Goal: Transaction & Acquisition: Download file/media

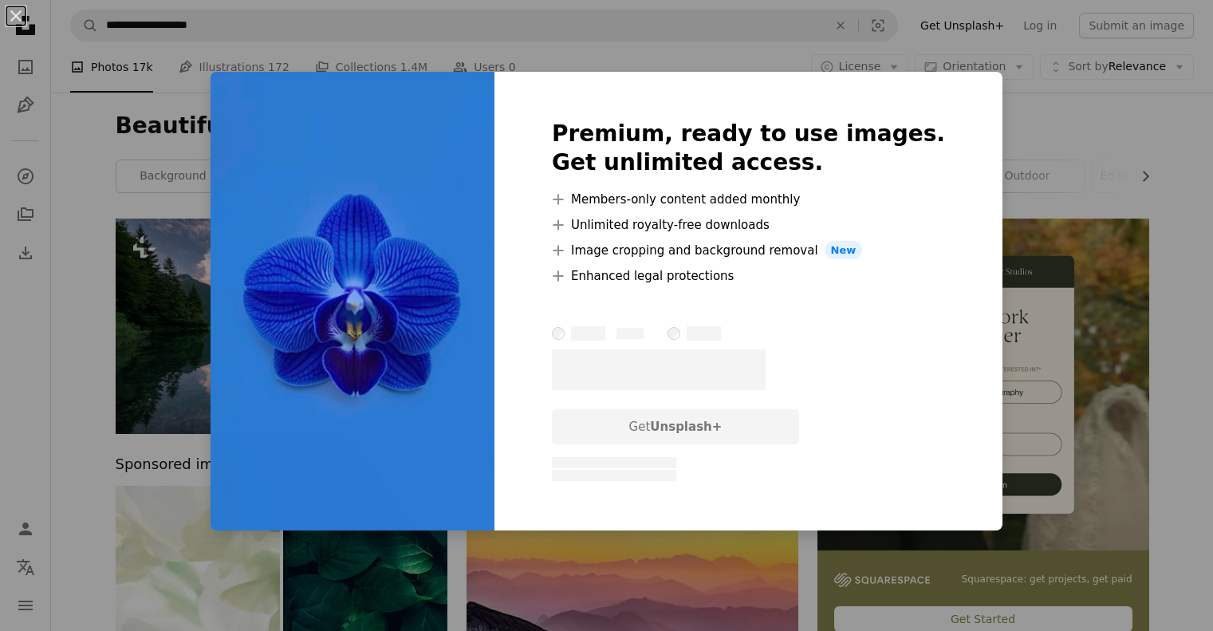
scroll to position [638, 0]
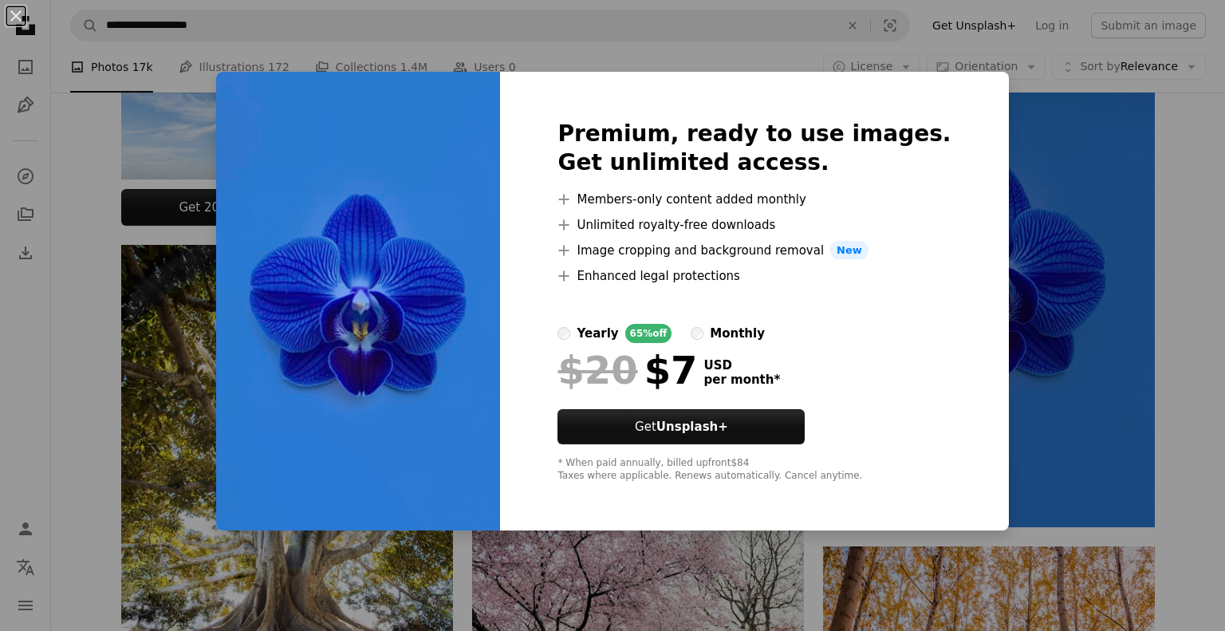
click at [596, 39] on div "An X shape Premium, ready to use images. Get unlimited access. A plus sign Memb…" at bounding box center [612, 315] width 1225 height 631
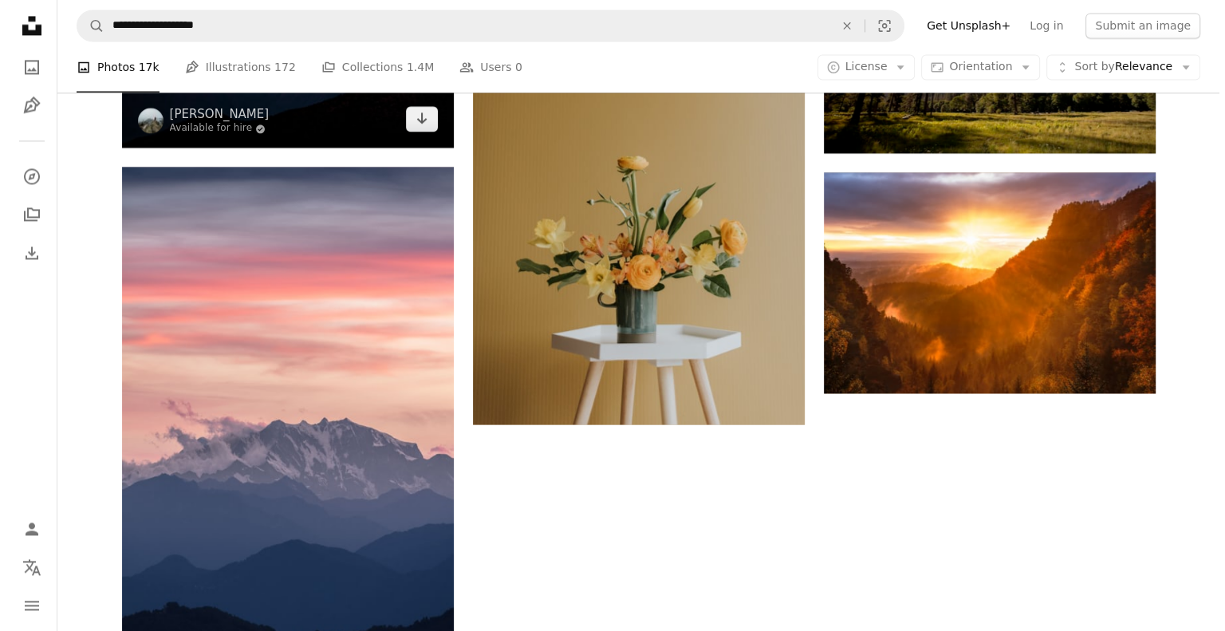
scroll to position [2553, 0]
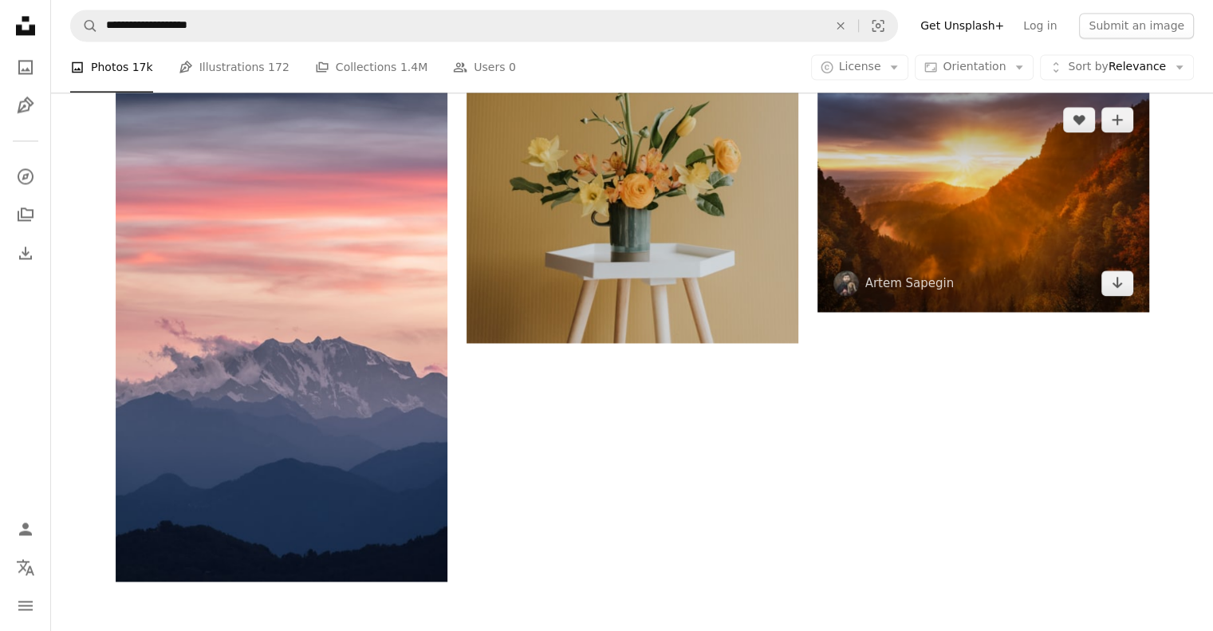
click at [969, 167] on img at bounding box center [984, 201] width 332 height 221
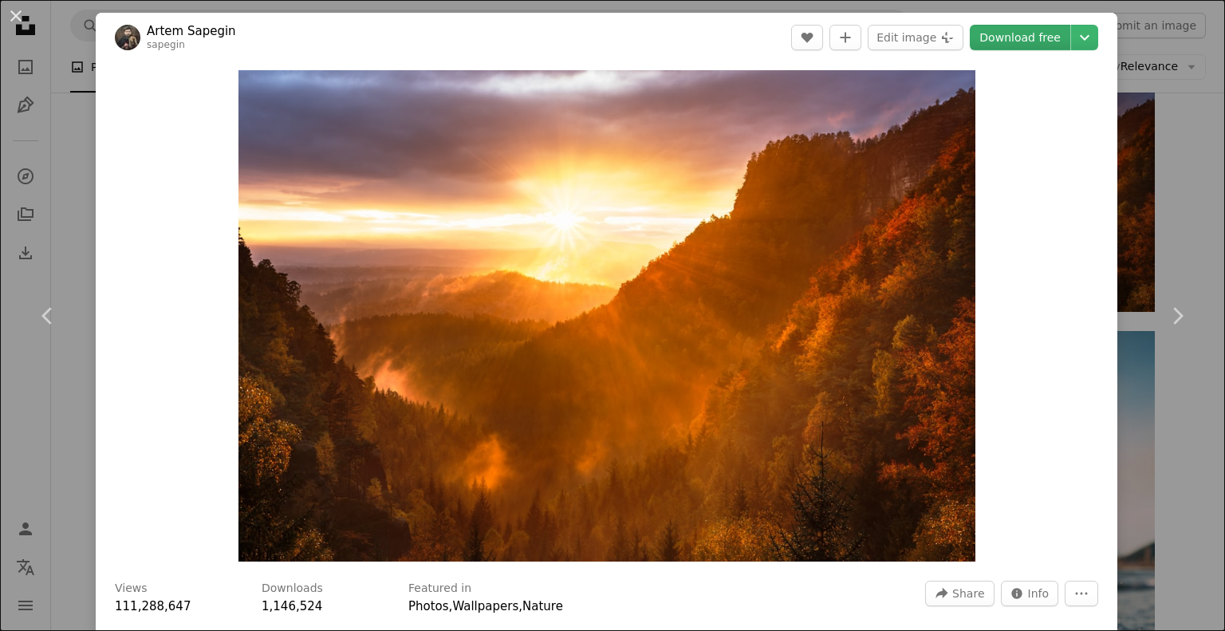
click at [1037, 44] on link "Download free" at bounding box center [1020, 38] width 101 height 26
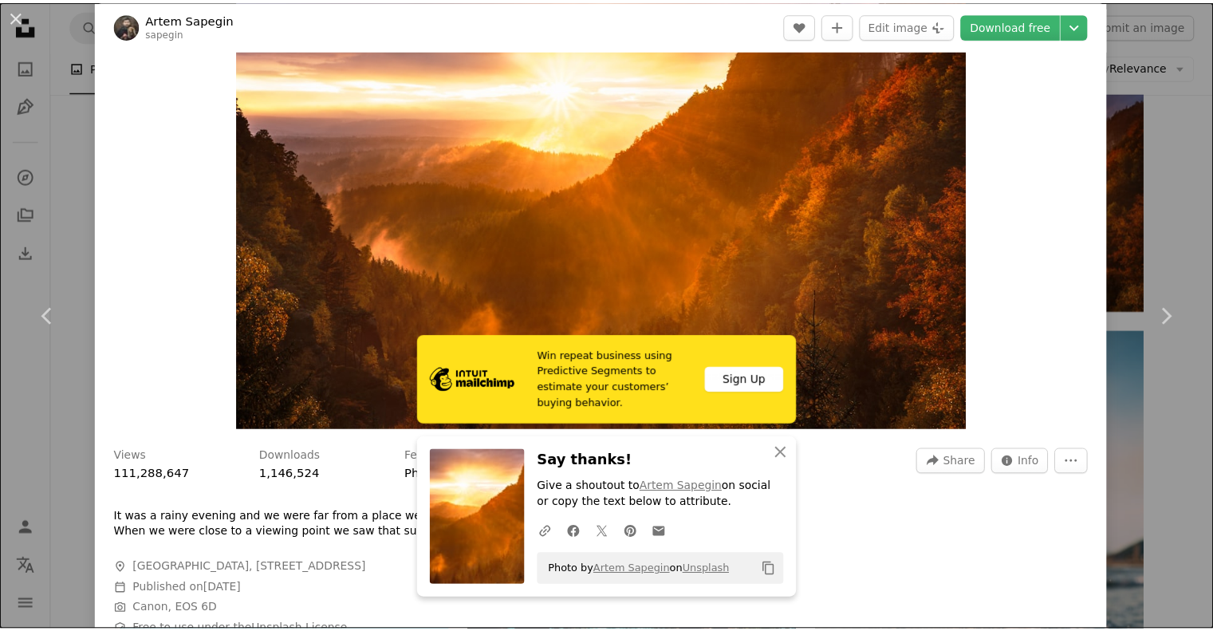
scroll to position [160, 0]
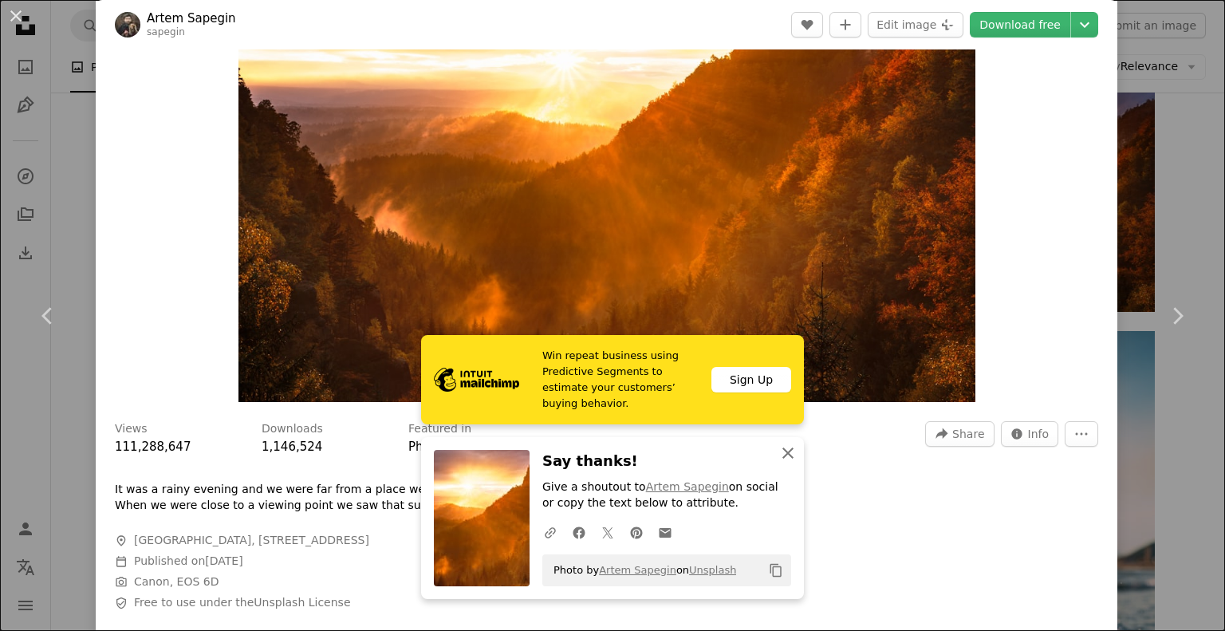
click at [787, 452] on icon "An X shape" at bounding box center [788, 453] width 19 height 19
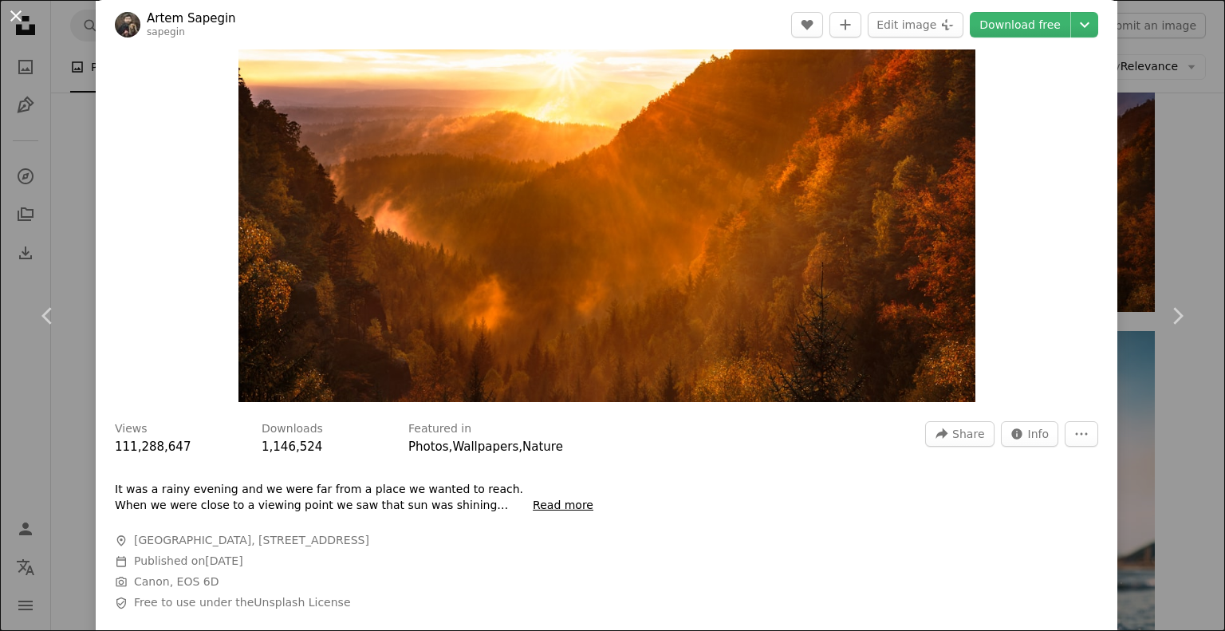
click at [17, 15] on button "An X shape" at bounding box center [15, 15] width 19 height 19
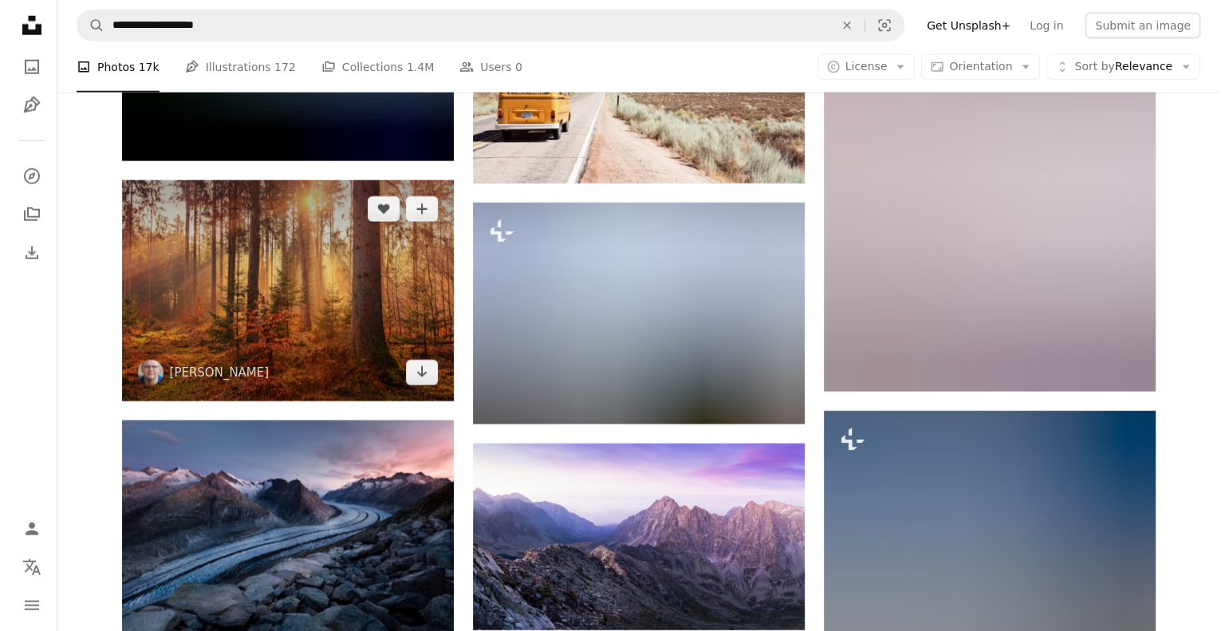
scroll to position [4228, 0]
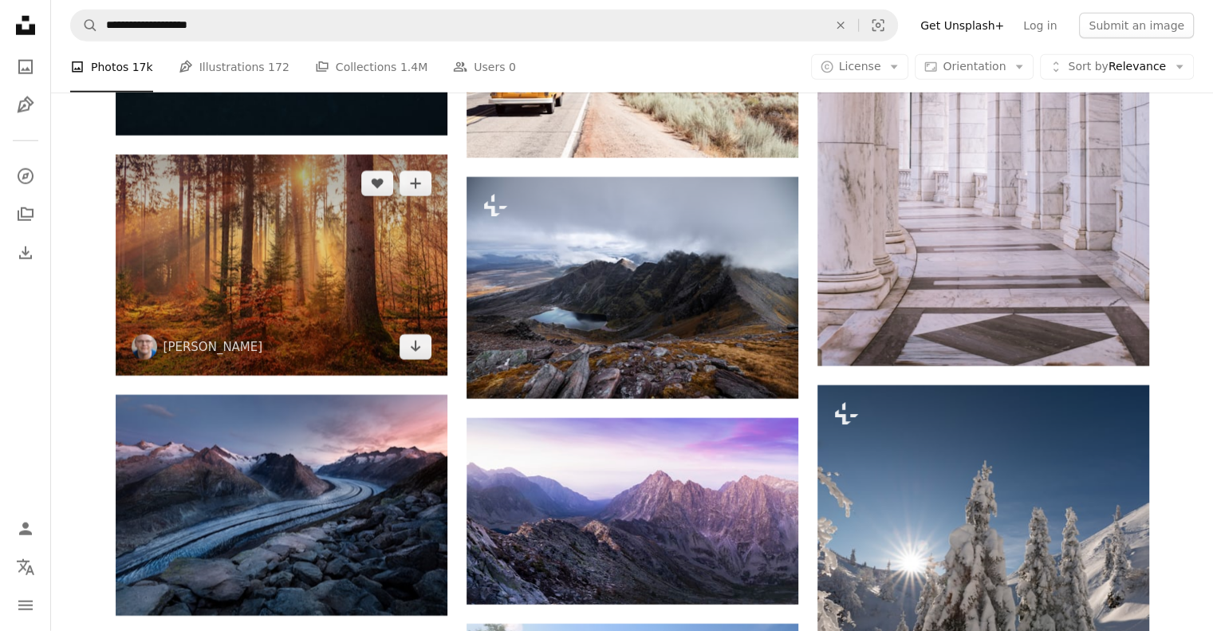
click at [270, 254] on img at bounding box center [282, 265] width 332 height 221
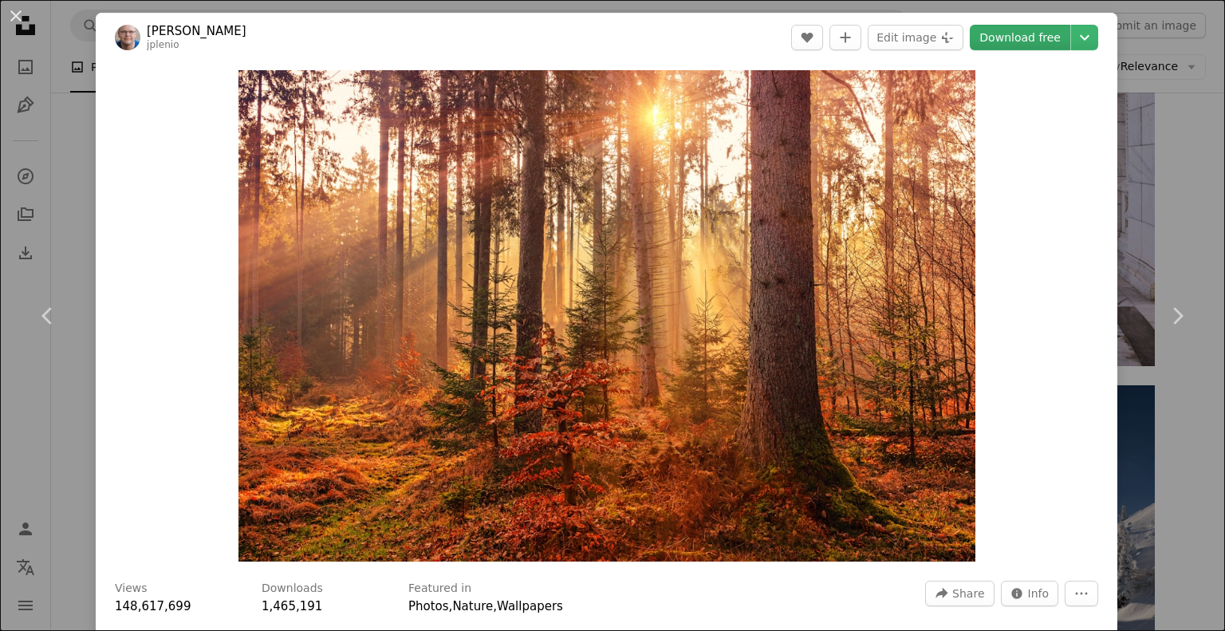
click at [1005, 32] on link "Download free" at bounding box center [1020, 38] width 101 height 26
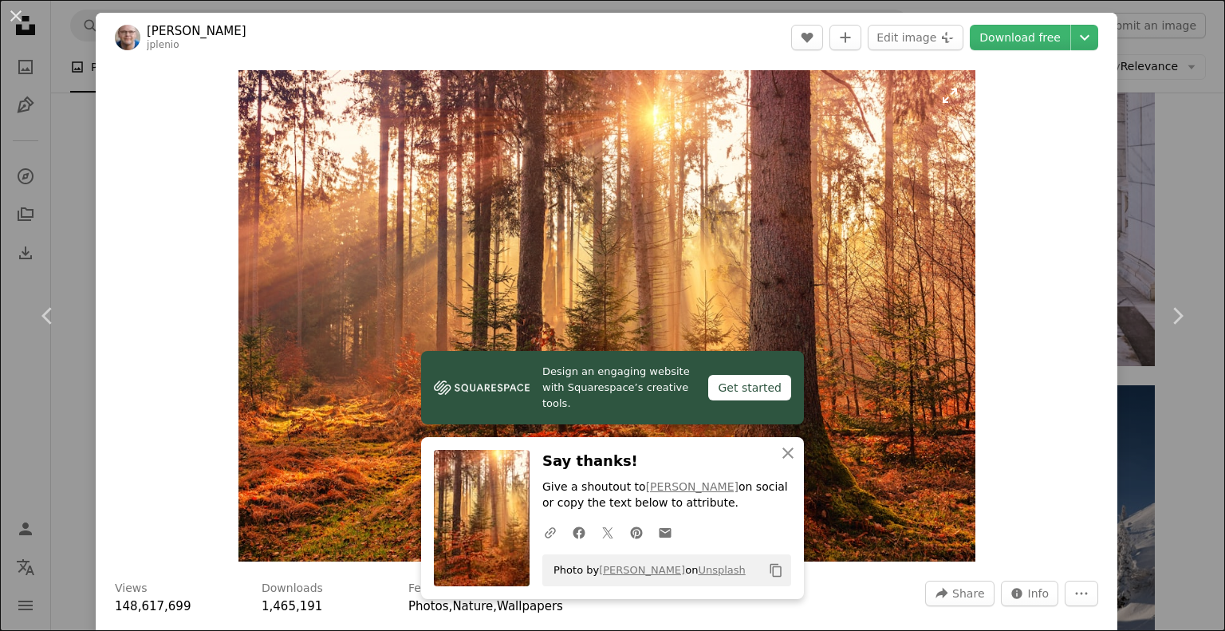
click at [853, 240] on img "Zoom in on this image" at bounding box center [607, 315] width 737 height 491
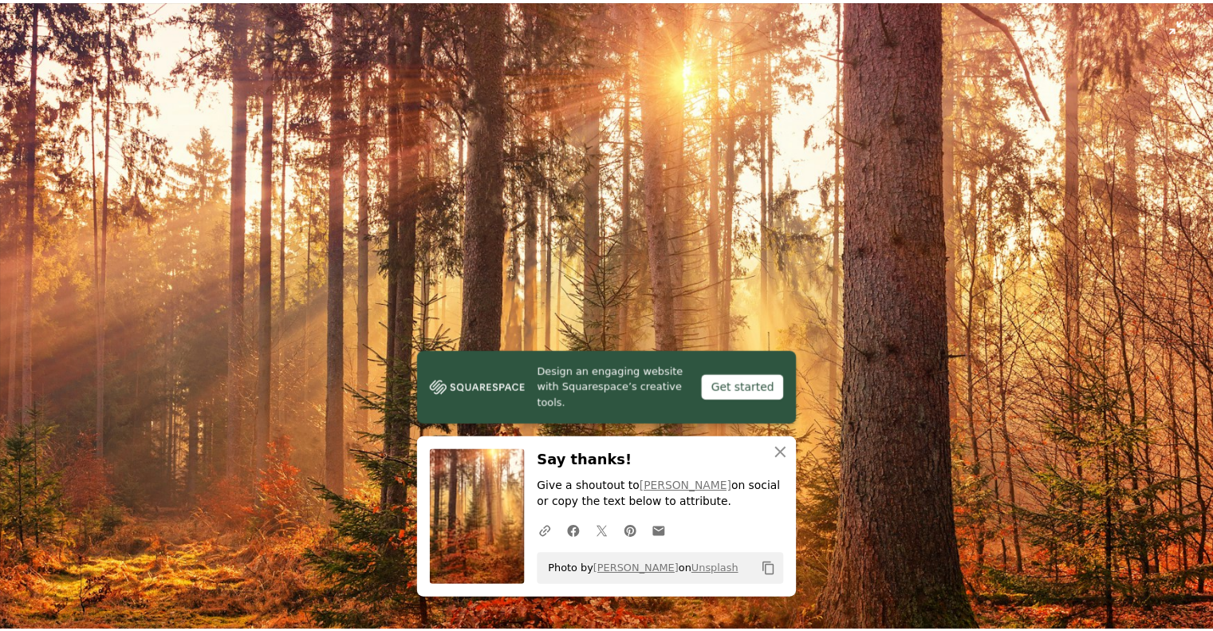
scroll to position [85, 0]
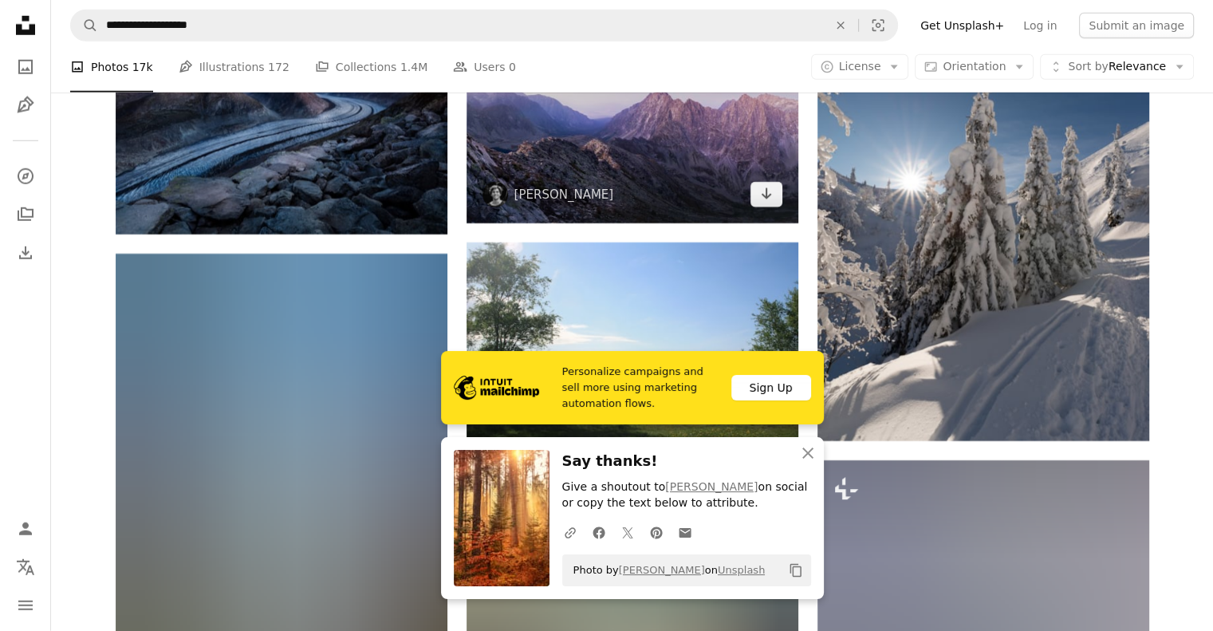
scroll to position [4707, 0]
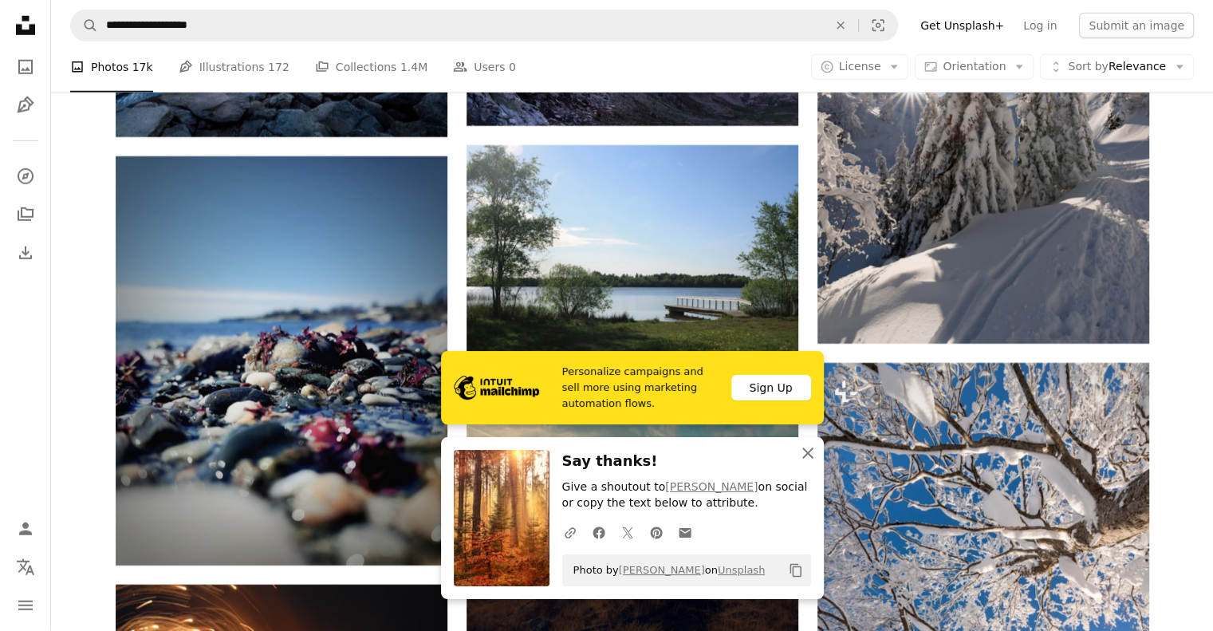
click at [807, 462] on icon "An X shape" at bounding box center [808, 453] width 19 height 19
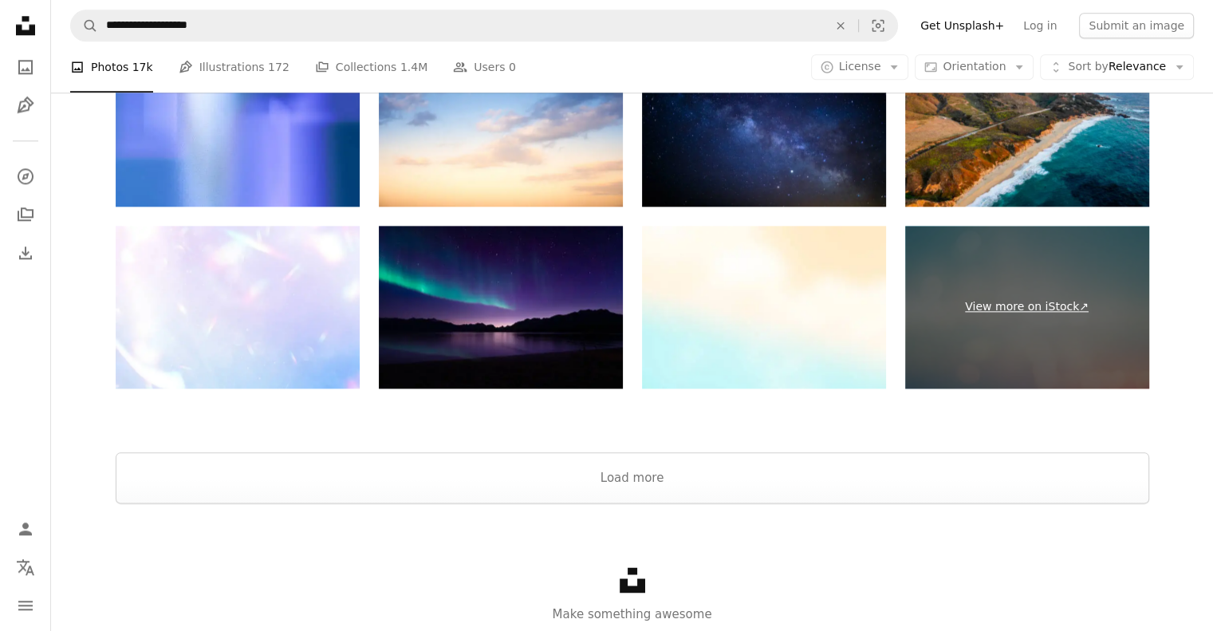
scroll to position [7928, 0]
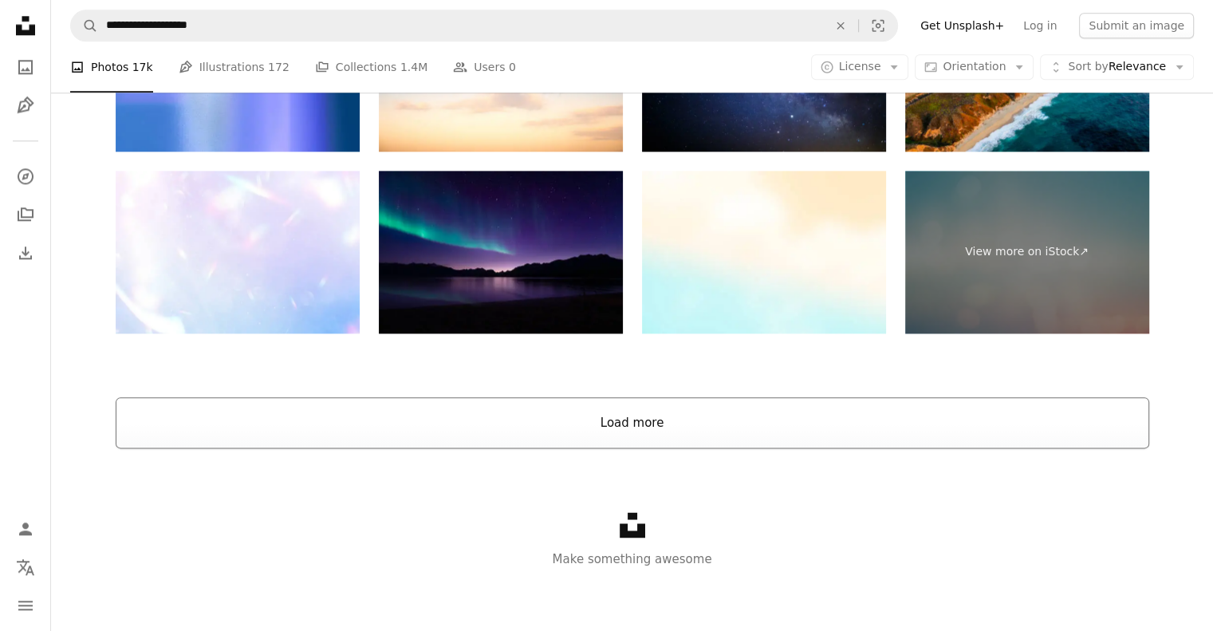
click at [648, 420] on button "Load more" at bounding box center [633, 422] width 1034 height 51
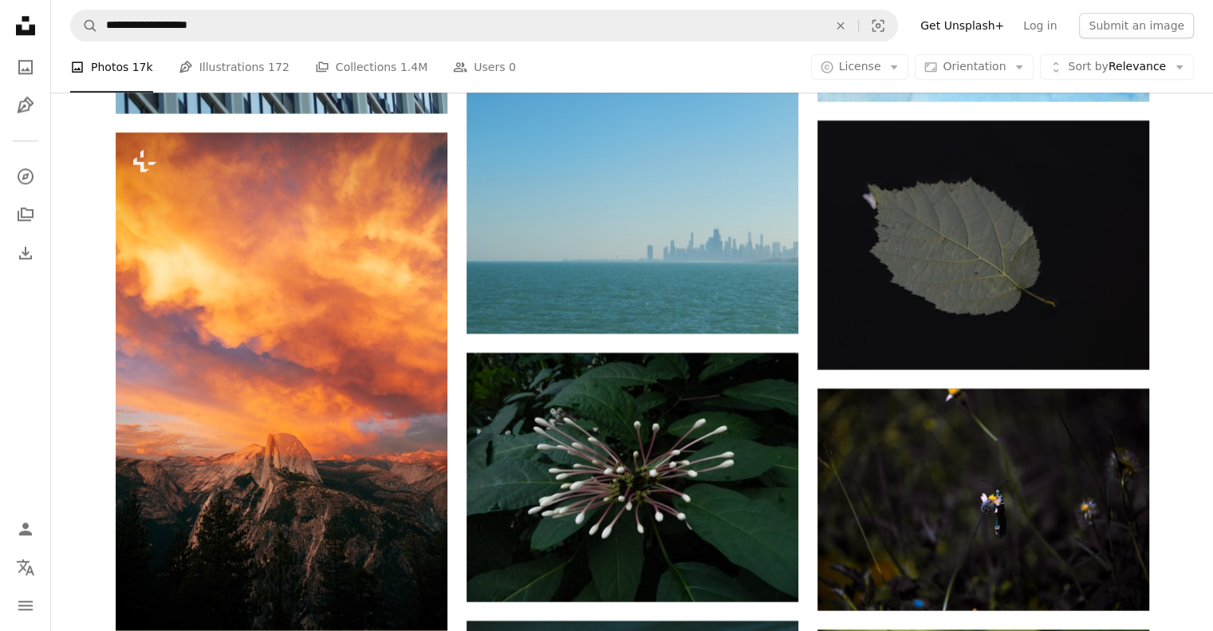
scroll to position [13991, 0]
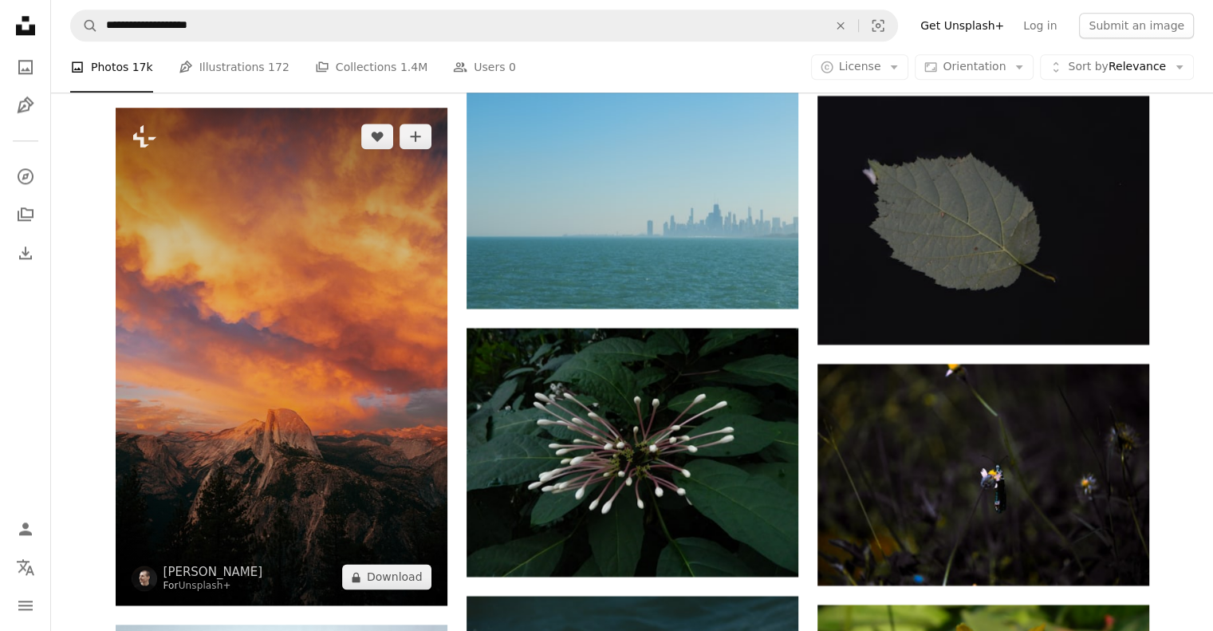
click at [264, 389] on img at bounding box center [282, 357] width 332 height 498
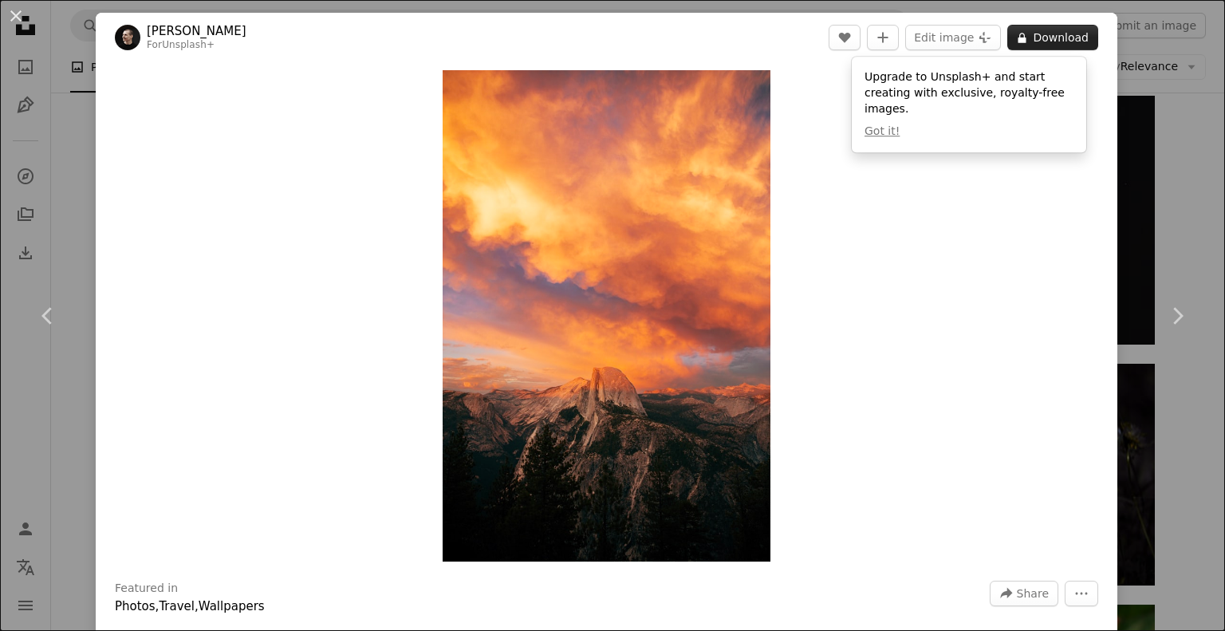
click at [1043, 46] on button "A lock Download" at bounding box center [1053, 38] width 91 height 26
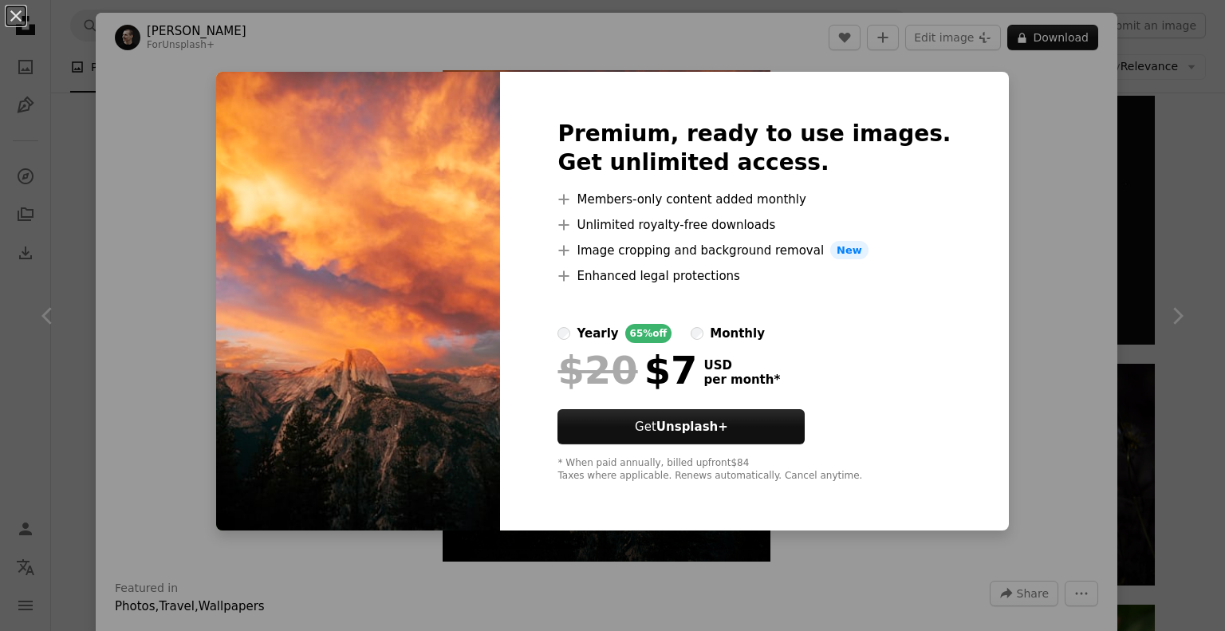
click at [1040, 118] on div "An X shape Premium, ready to use images. Get unlimited access. A plus sign Memb…" at bounding box center [612, 315] width 1225 height 631
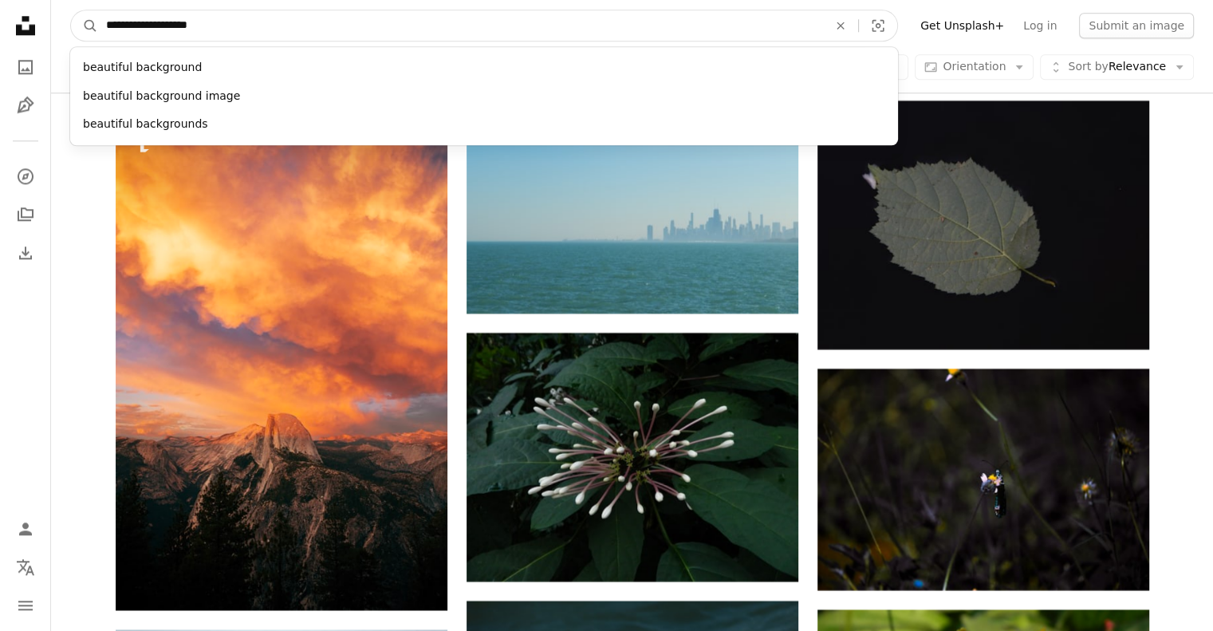
scroll to position [13983, 0]
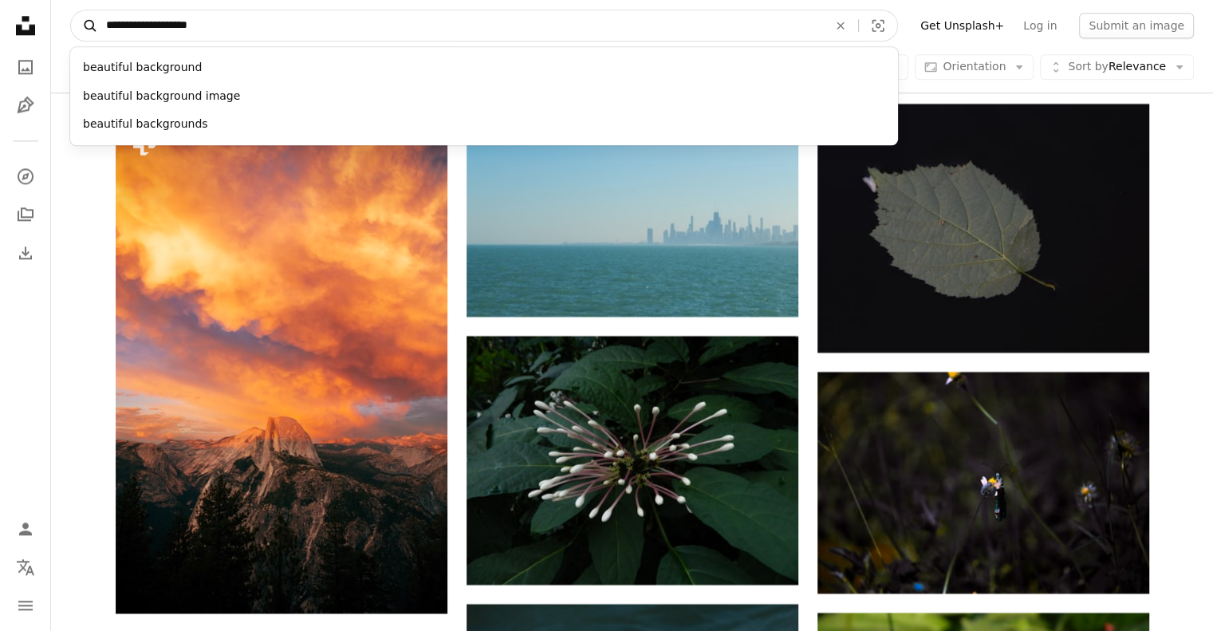
drag, startPoint x: 227, startPoint y: 26, endPoint x: 89, endPoint y: 15, distance: 137.7
click at [89, 15] on form "**********" at bounding box center [484, 26] width 828 height 32
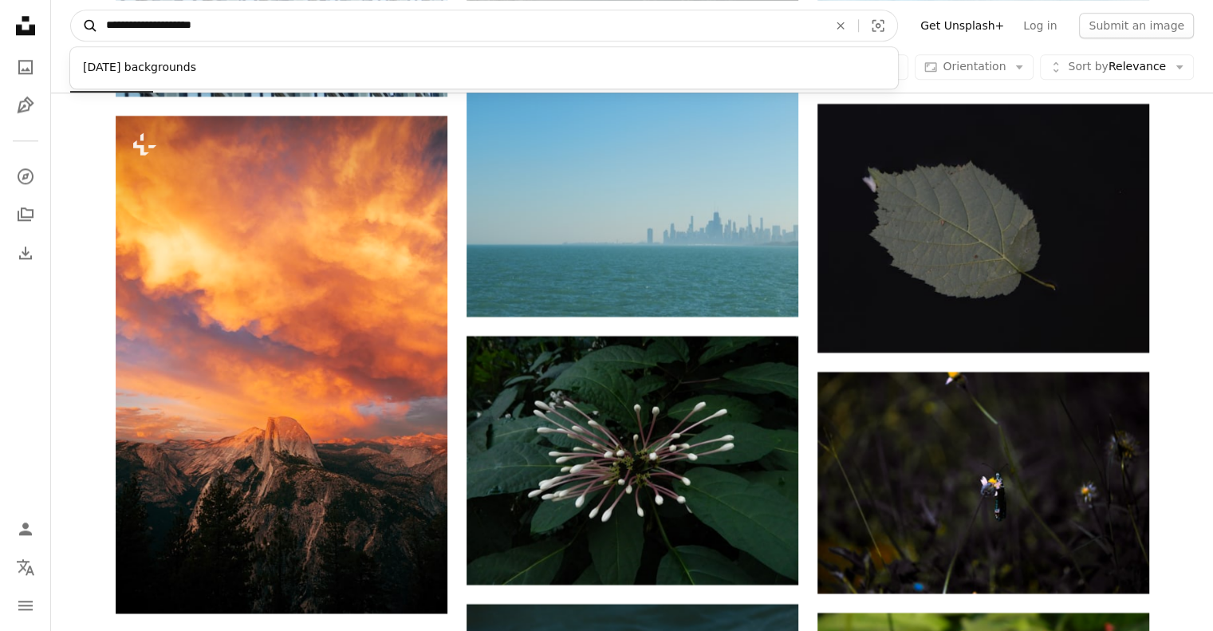
type input "**********"
click at [71, 10] on button "A magnifying glass" at bounding box center [84, 25] width 27 height 30
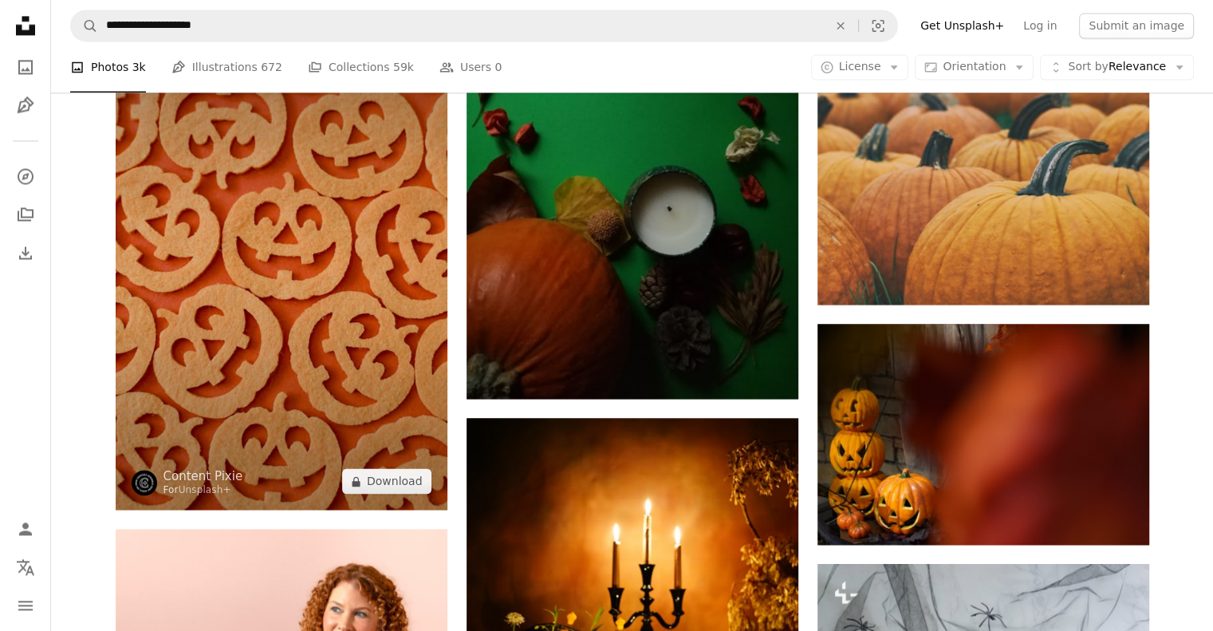
scroll to position [2393, 0]
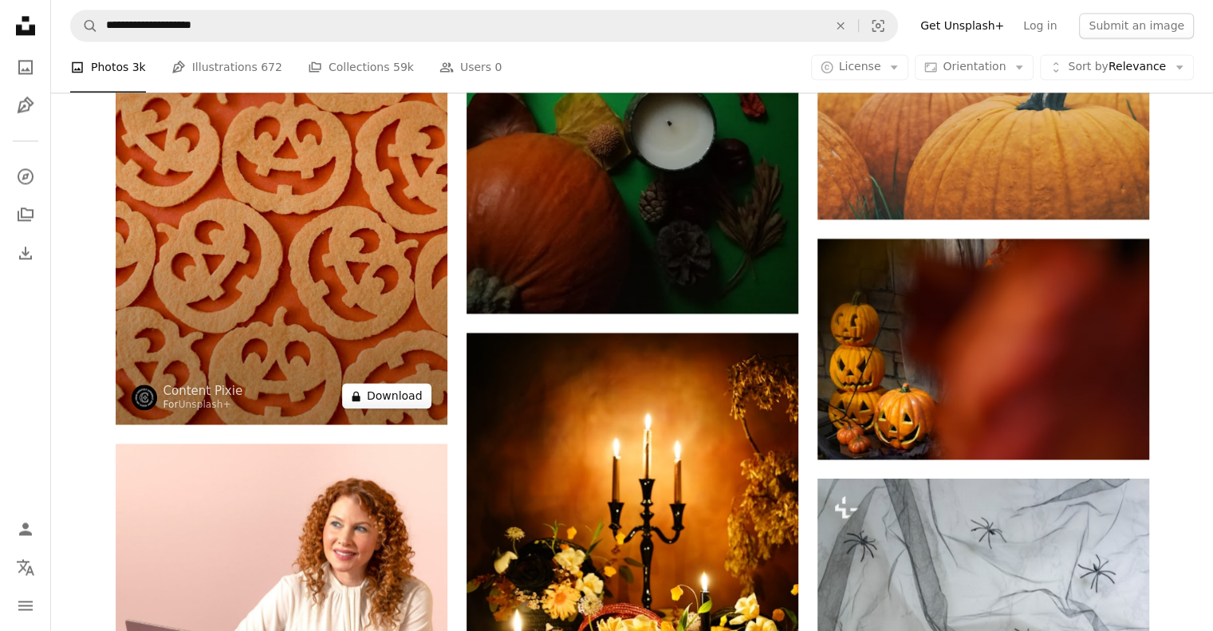
click at [401, 394] on button "A lock Download" at bounding box center [386, 396] width 89 height 26
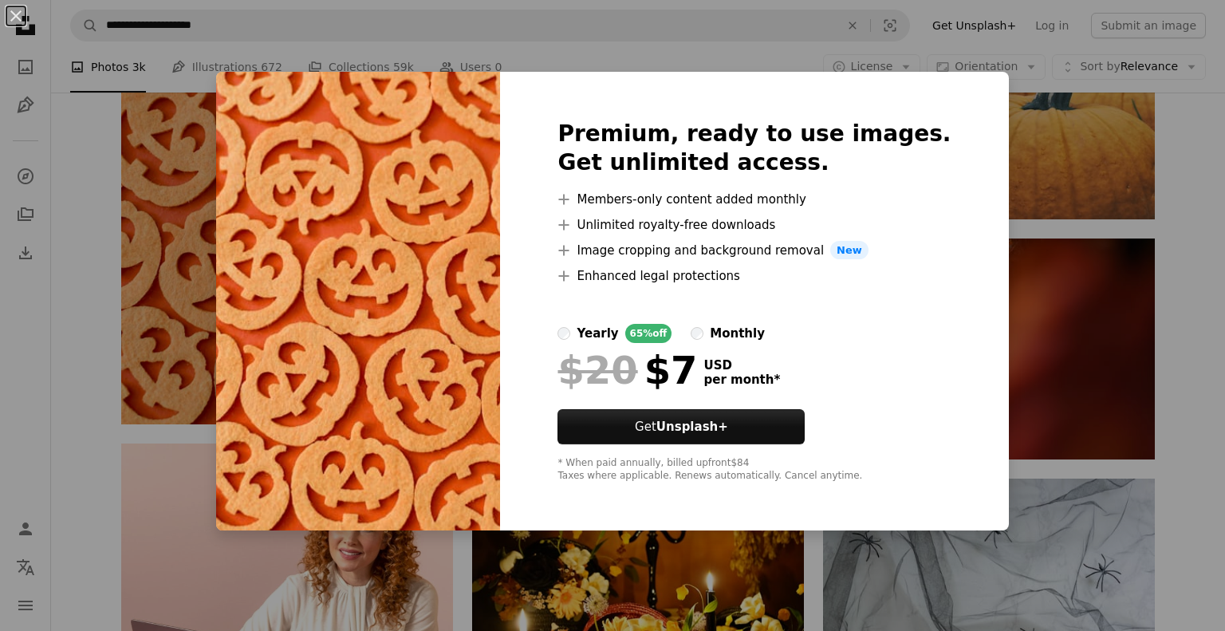
click at [1189, 120] on div "An X shape Premium, ready to use images. Get unlimited access. A plus sign Memb…" at bounding box center [612, 315] width 1225 height 631
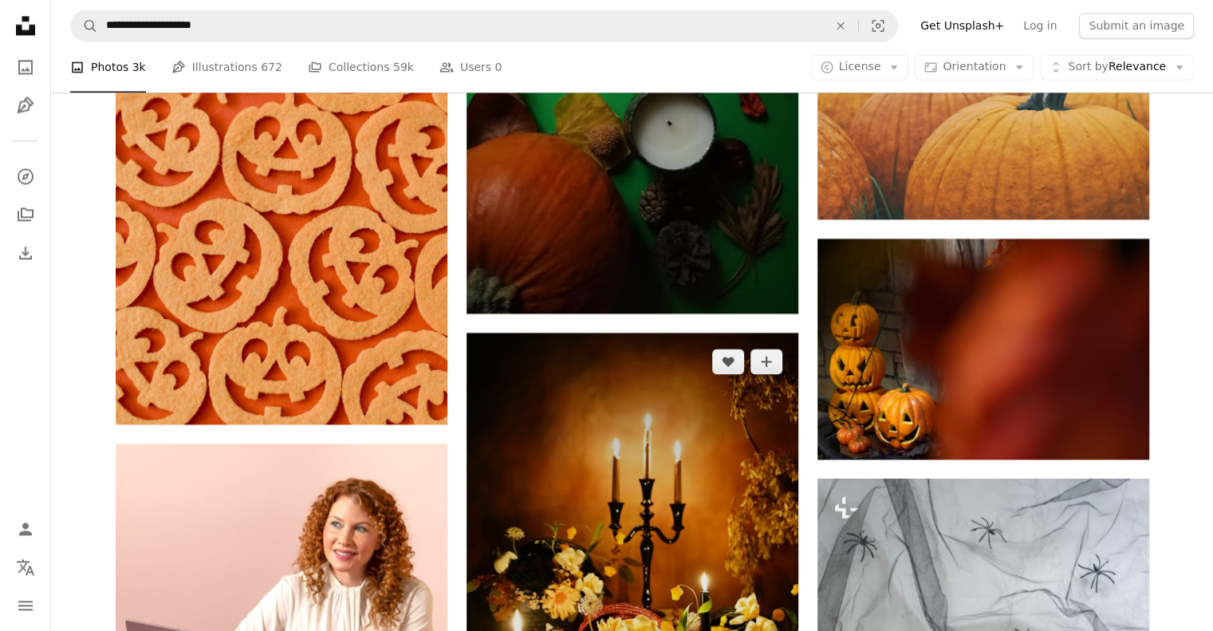
click at [693, 446] on img at bounding box center [633, 582] width 332 height 498
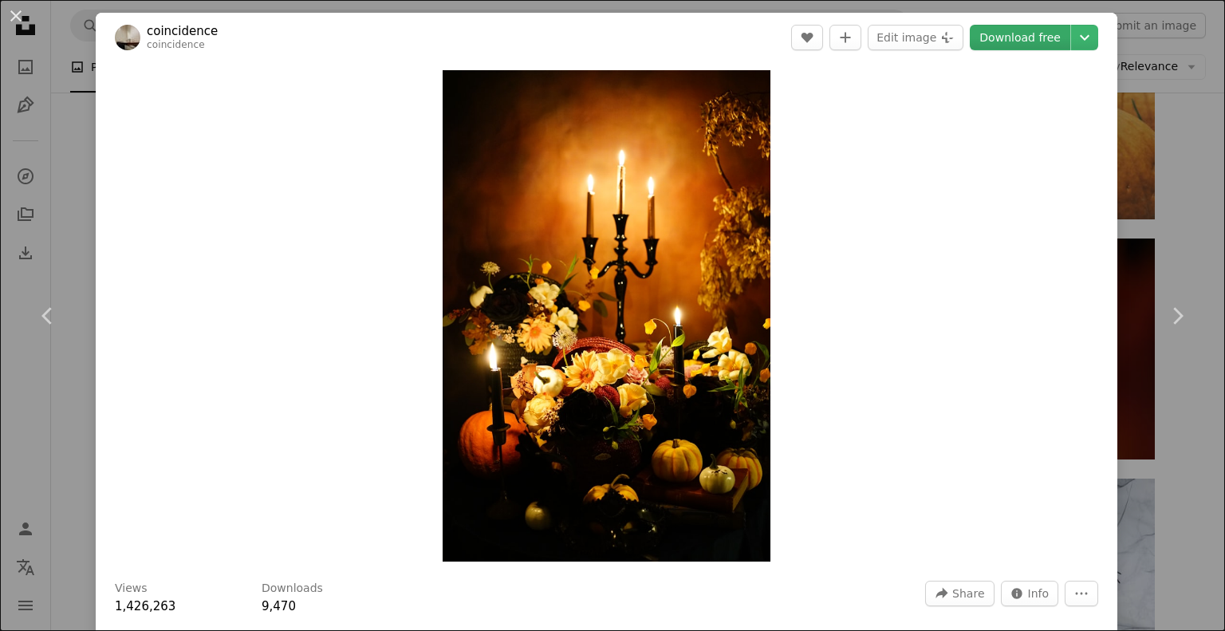
drag, startPoint x: 673, startPoint y: 313, endPoint x: 1019, endPoint y: 31, distance: 446.3
click at [1019, 31] on link "Download free" at bounding box center [1020, 38] width 101 height 26
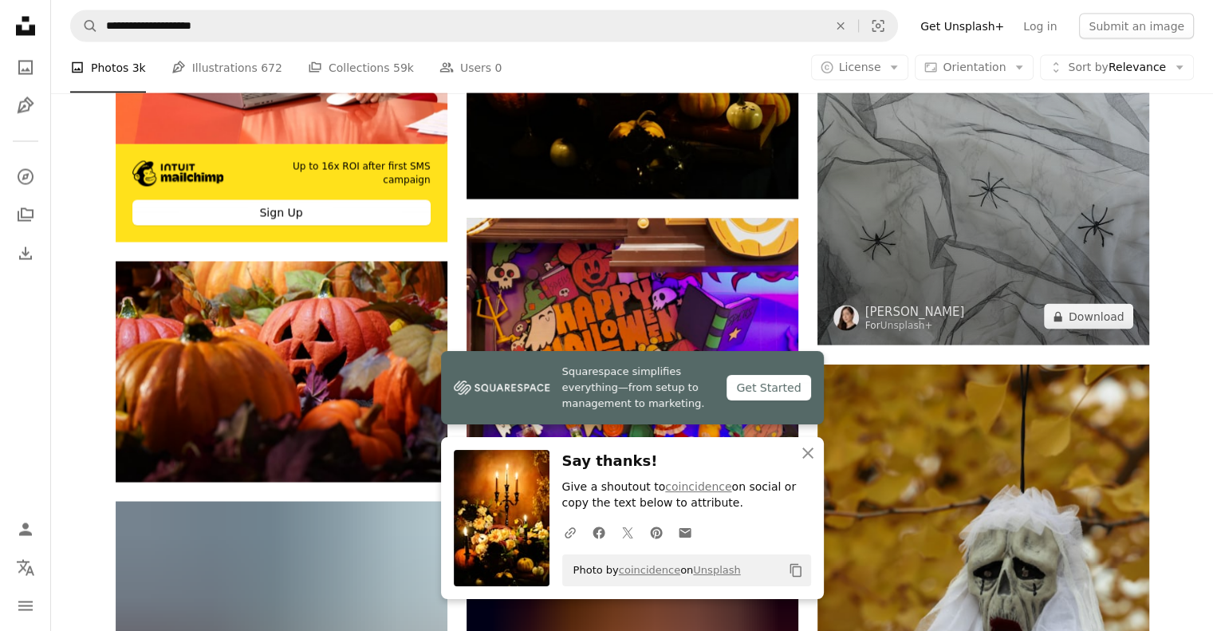
scroll to position [3032, 0]
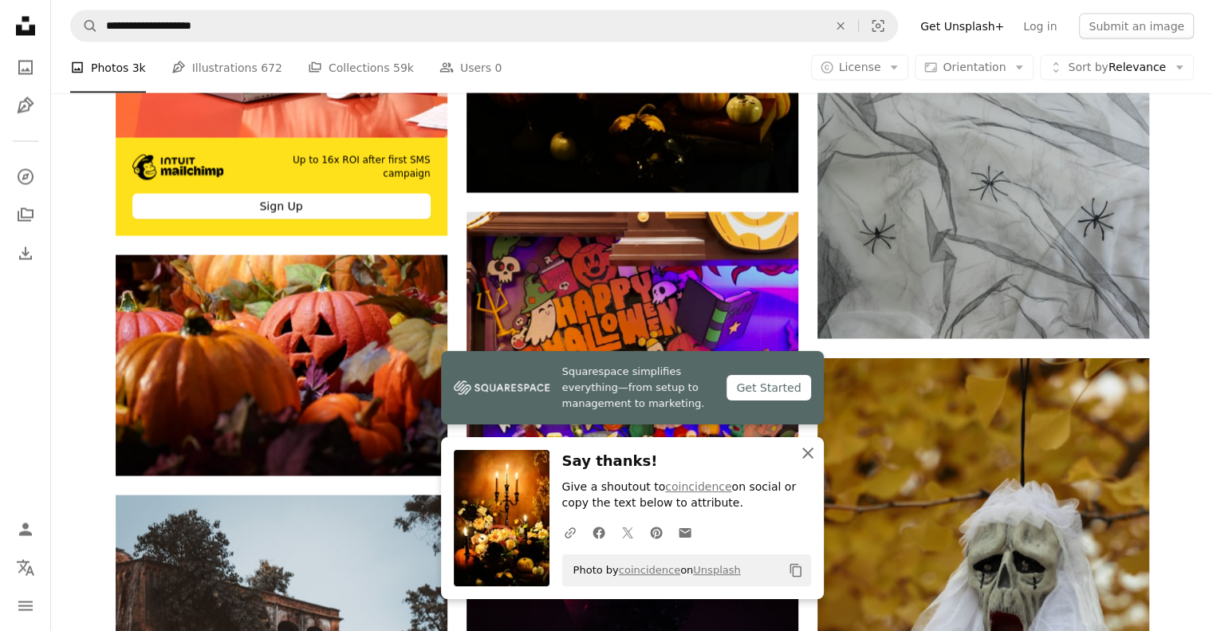
click at [817, 455] on icon "An X shape" at bounding box center [808, 453] width 19 height 19
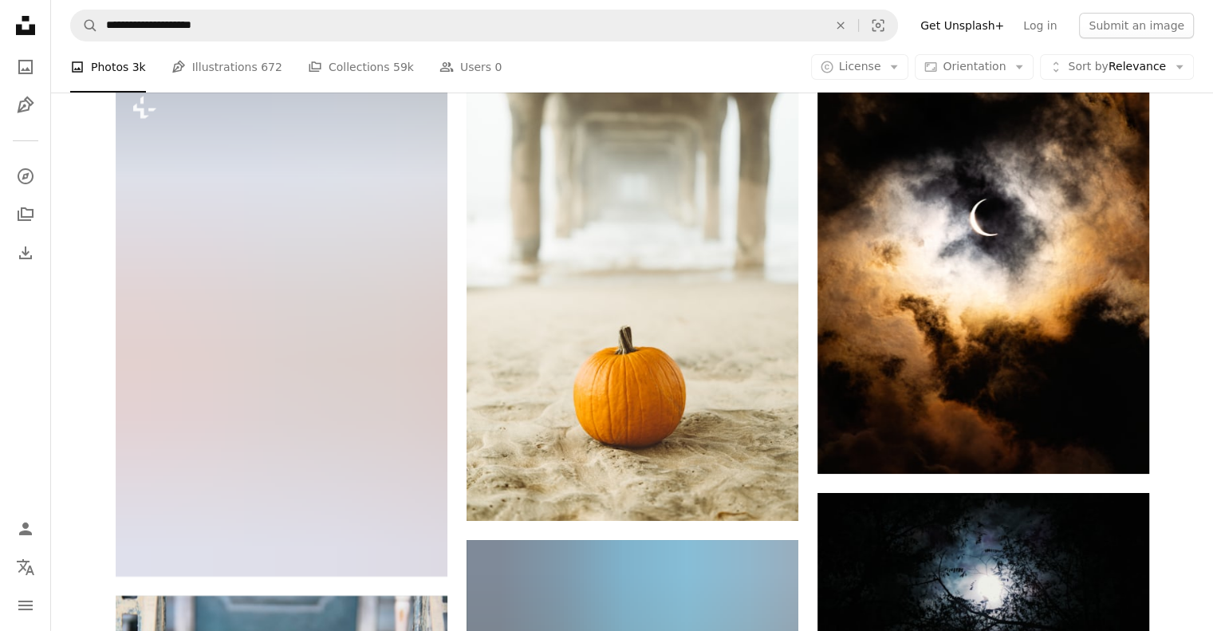
scroll to position [5744, 0]
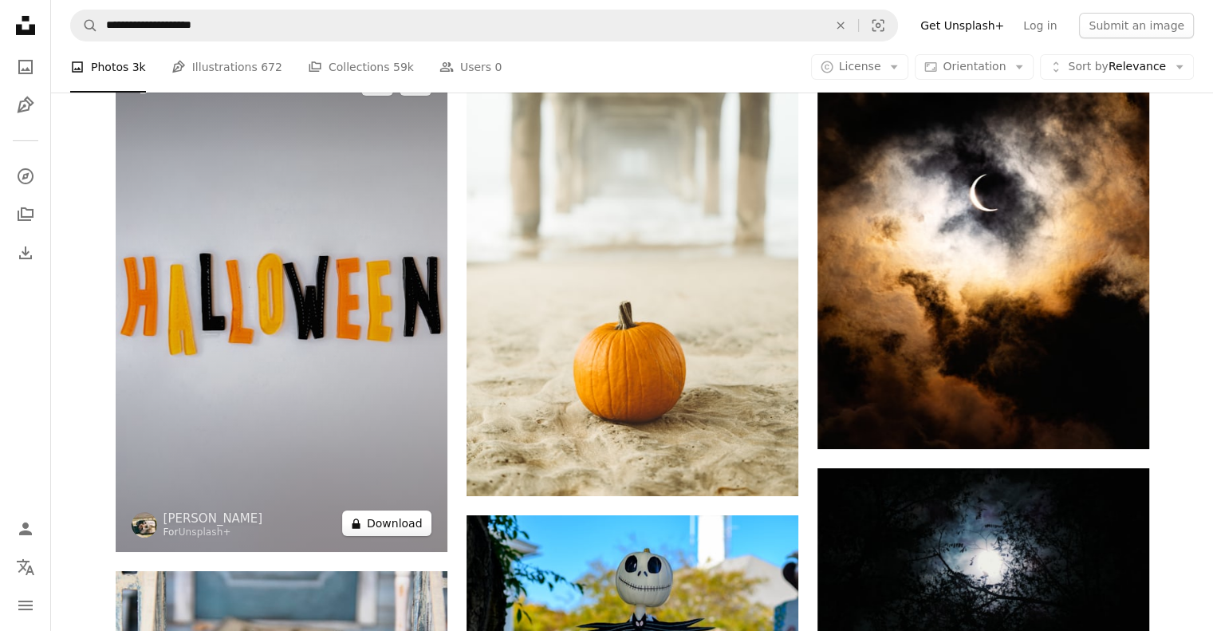
click at [418, 523] on button "A lock Download" at bounding box center [386, 524] width 89 height 26
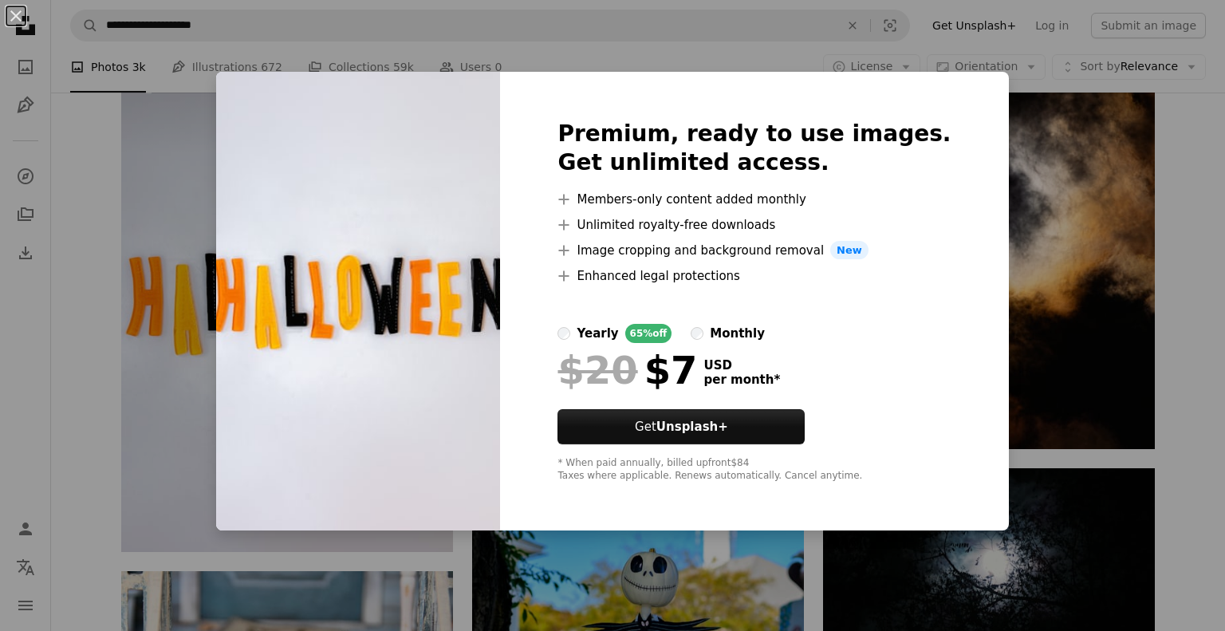
click at [1171, 144] on div "An X shape Premium, ready to use images. Get unlimited access. A plus sign Memb…" at bounding box center [612, 315] width 1225 height 631
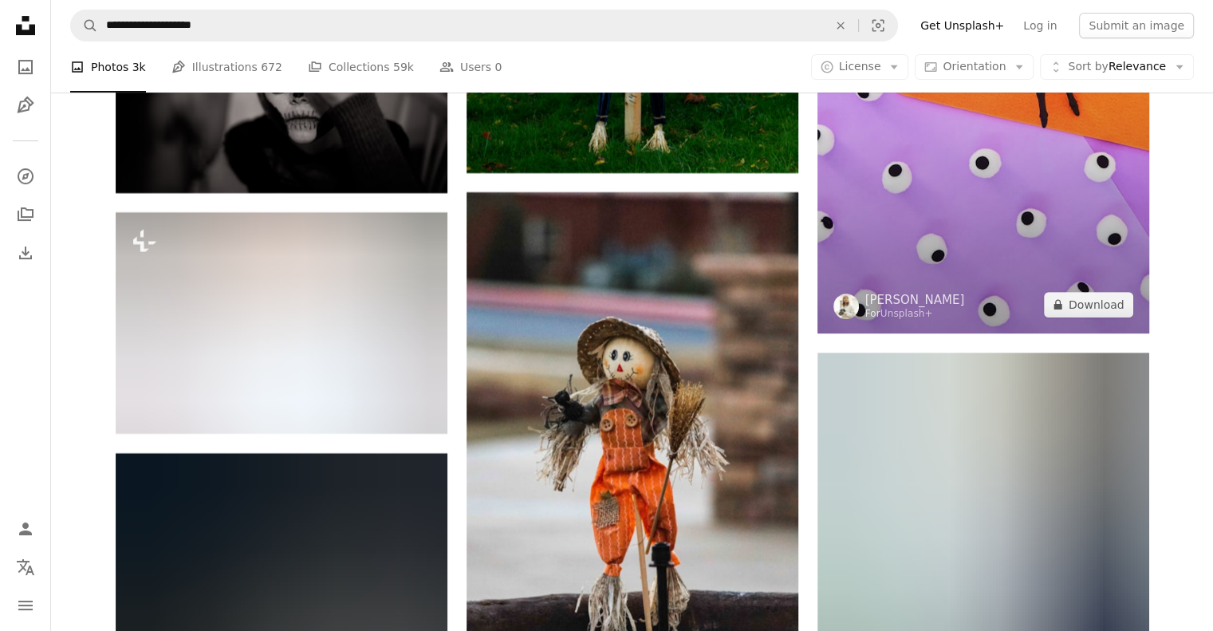
scroll to position [6622, 0]
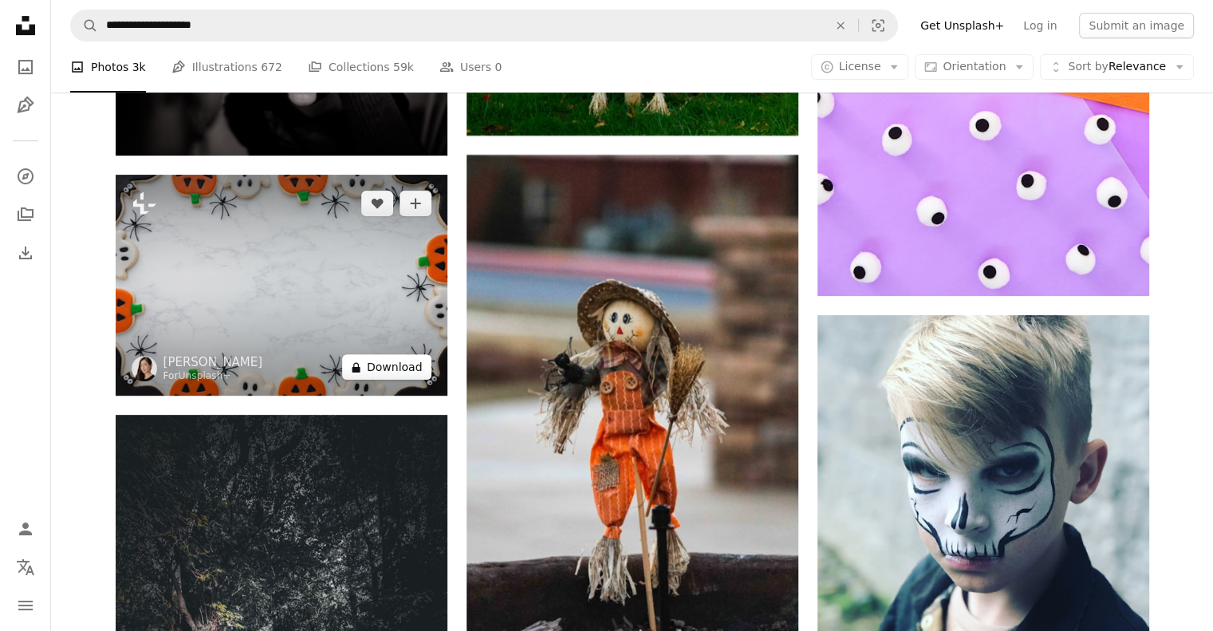
click at [369, 363] on button "A lock Download" at bounding box center [386, 367] width 89 height 26
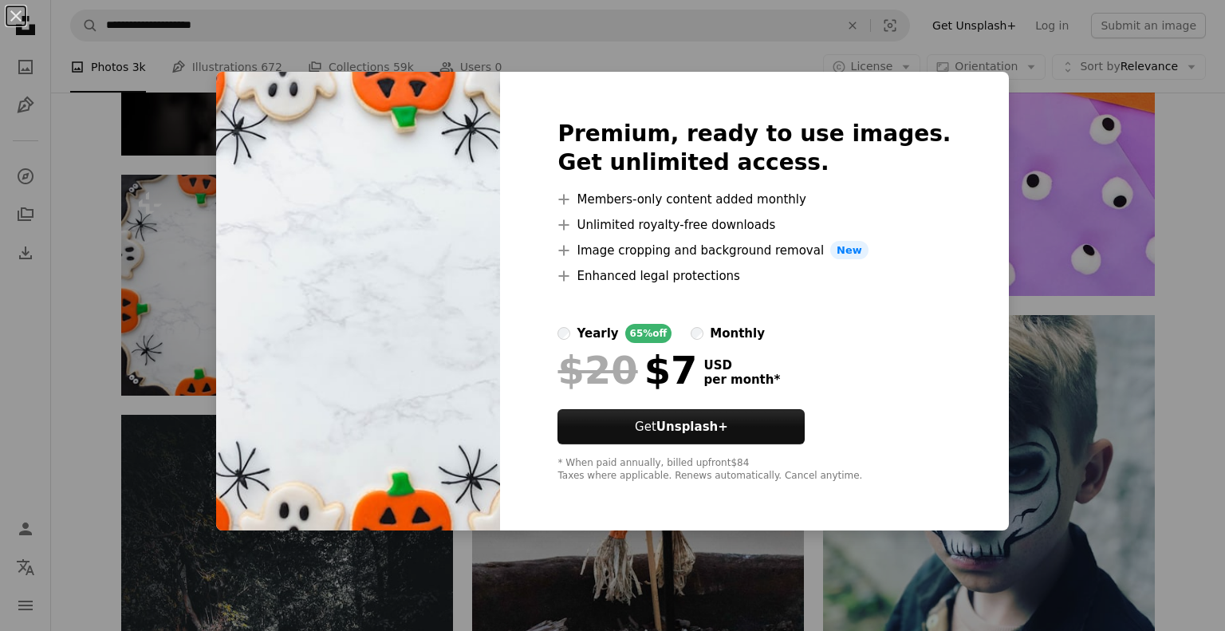
click at [1174, 144] on div "An X shape Premium, ready to use images. Get unlimited access. A plus sign Memb…" at bounding box center [612, 315] width 1225 height 631
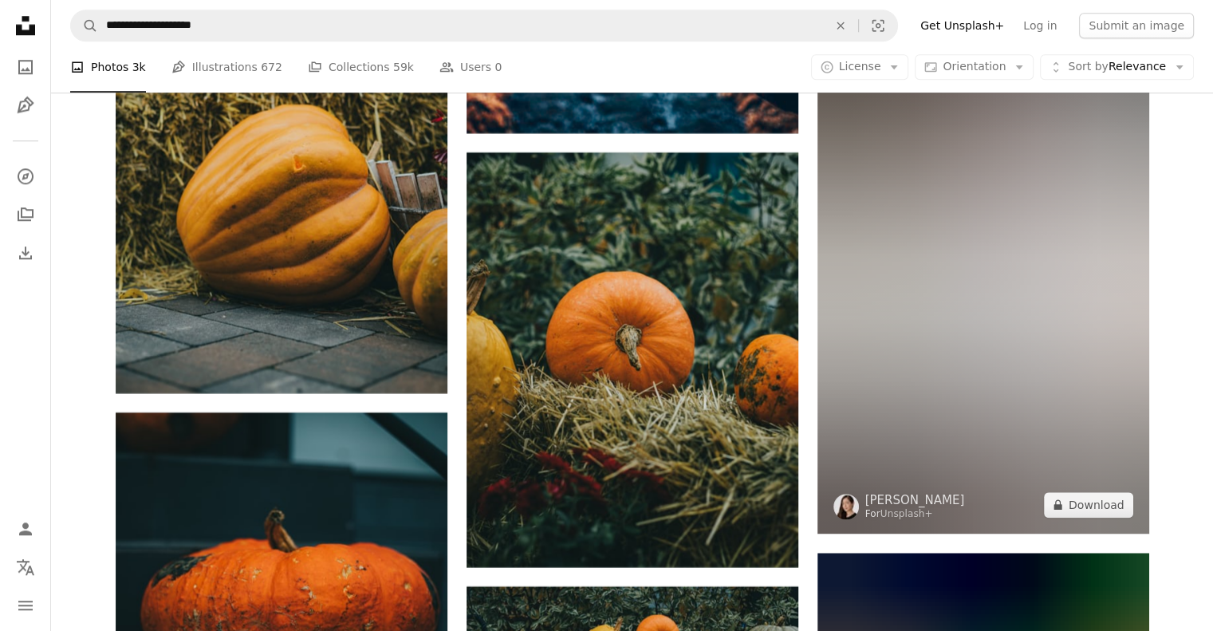
scroll to position [7579, 0]
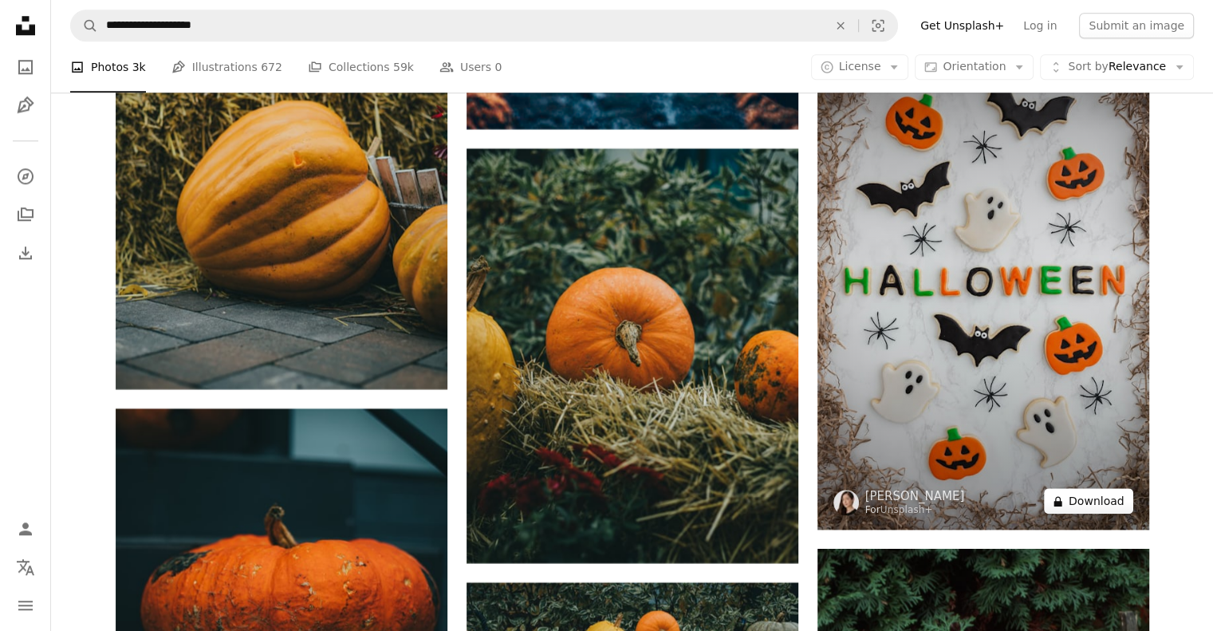
click at [1079, 502] on button "A lock Download" at bounding box center [1088, 501] width 89 height 26
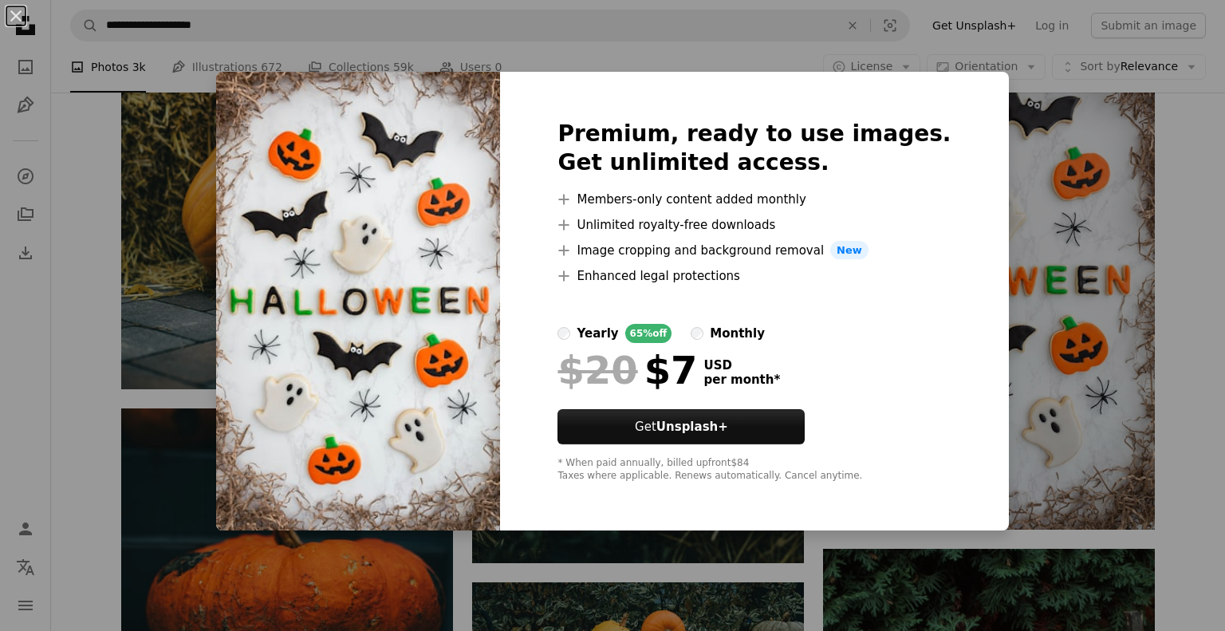
click at [1073, 215] on div "An X shape Premium, ready to use images. Get unlimited access. A plus sign Memb…" at bounding box center [612, 315] width 1225 height 631
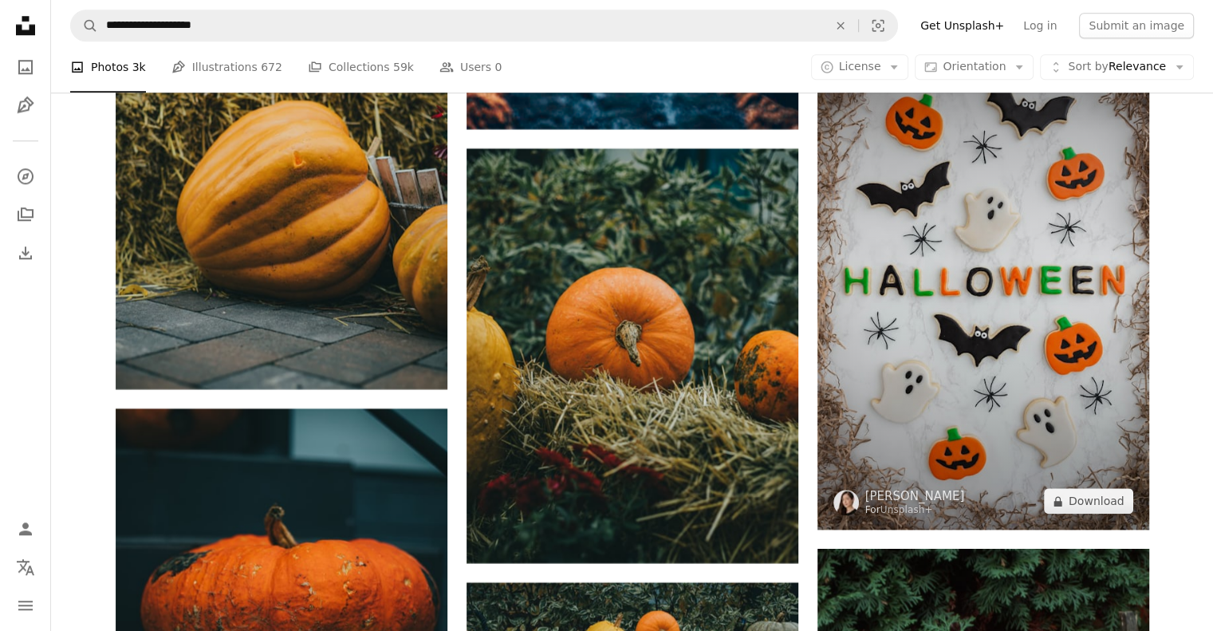
click at [1035, 219] on img at bounding box center [984, 281] width 332 height 498
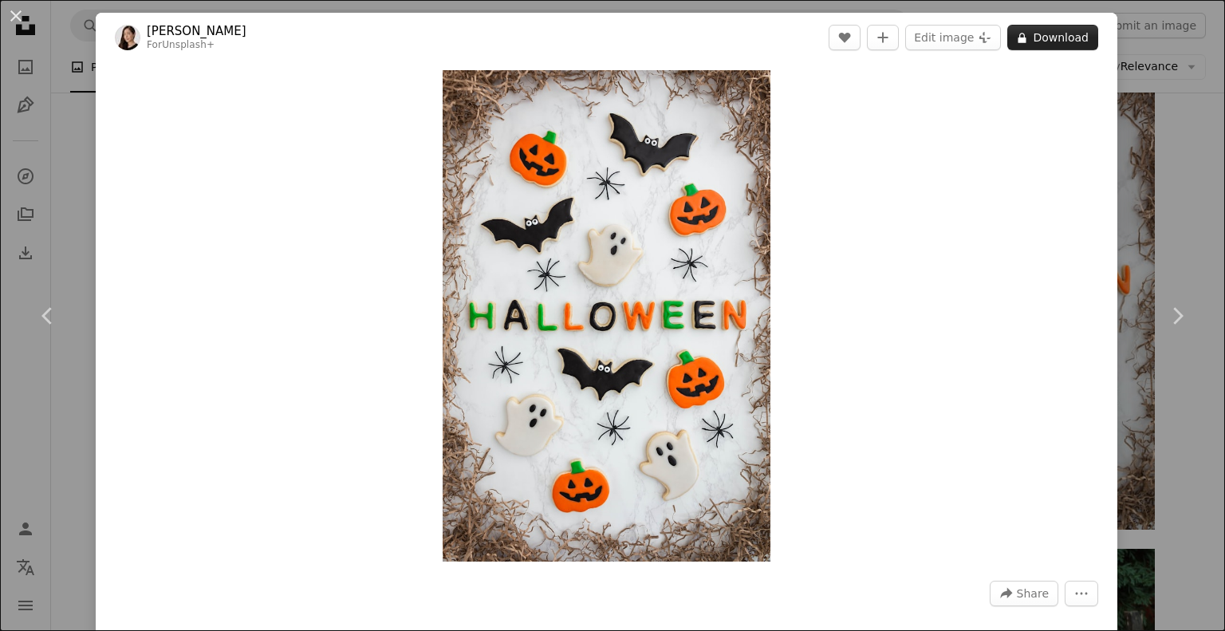
click at [1040, 34] on button "A lock Download" at bounding box center [1053, 38] width 91 height 26
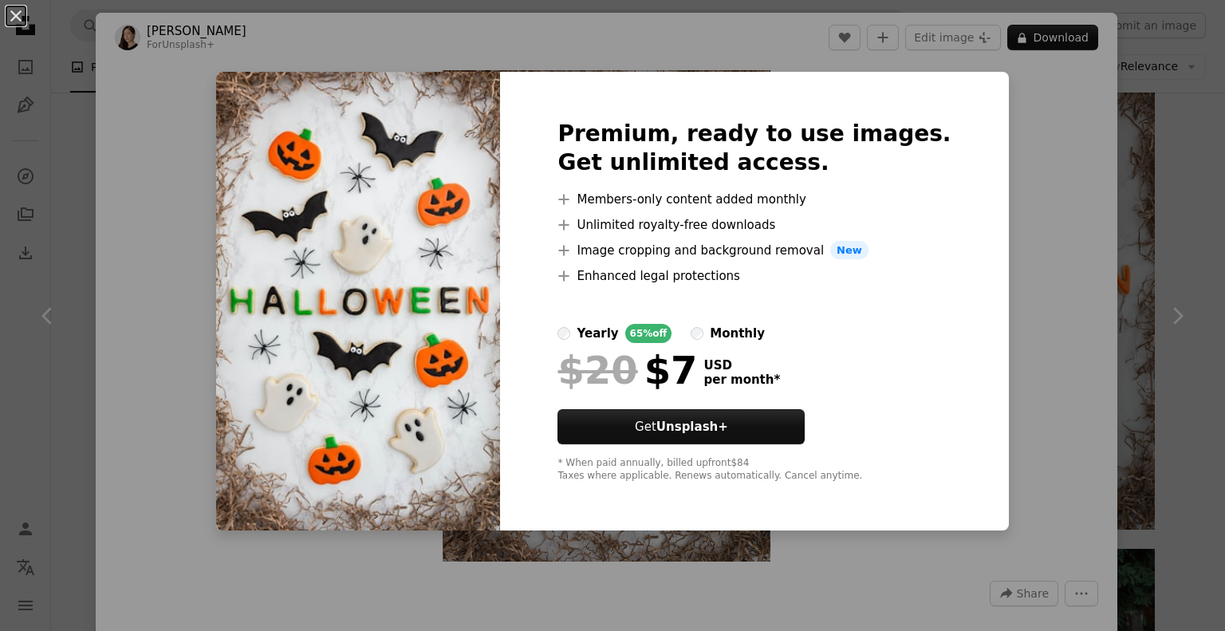
click at [1033, 85] on div "An X shape Premium, ready to use images. Get unlimited access. A plus sign Memb…" at bounding box center [612, 315] width 1225 height 631
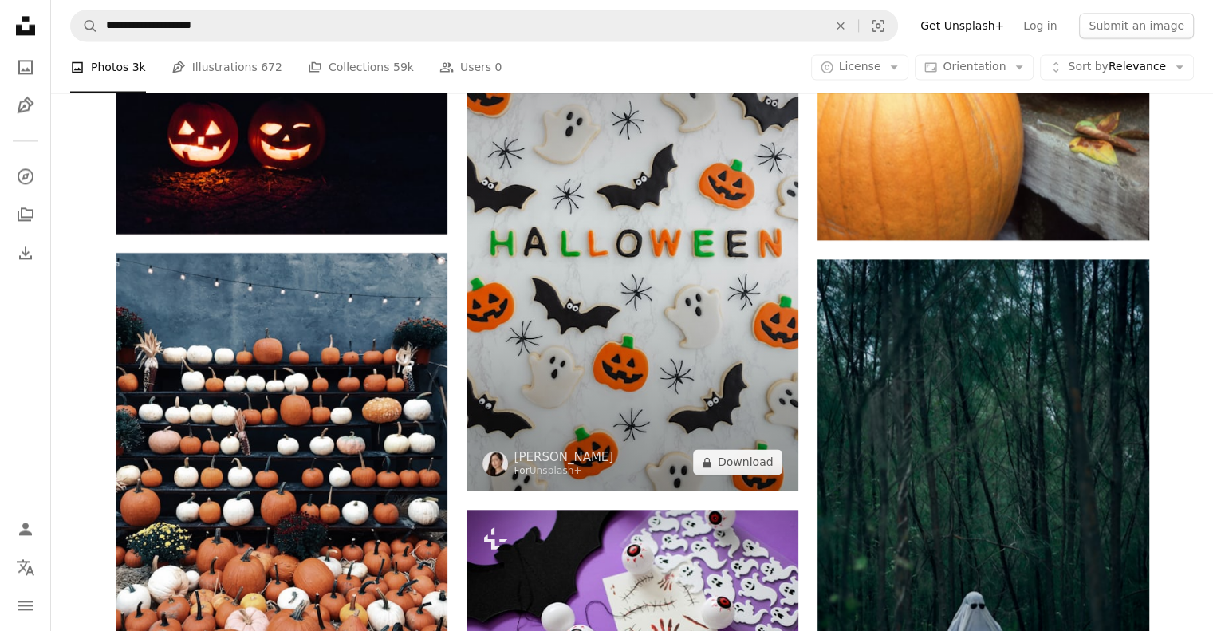
scroll to position [8377, 0]
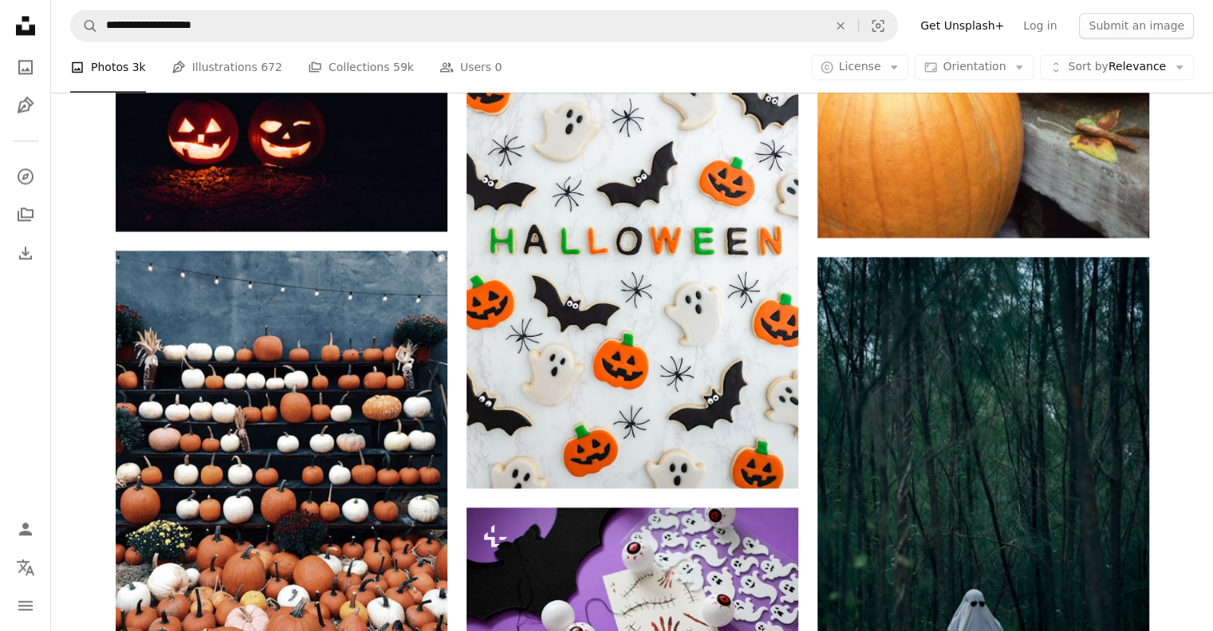
drag, startPoint x: 634, startPoint y: 339, endPoint x: 557, endPoint y: 65, distance: 284.4
click at [557, 65] on div "A photo Photos 3k Pen Tool Illustrations 672 A stack of folders Collections 59k…" at bounding box center [632, 66] width 1124 height 51
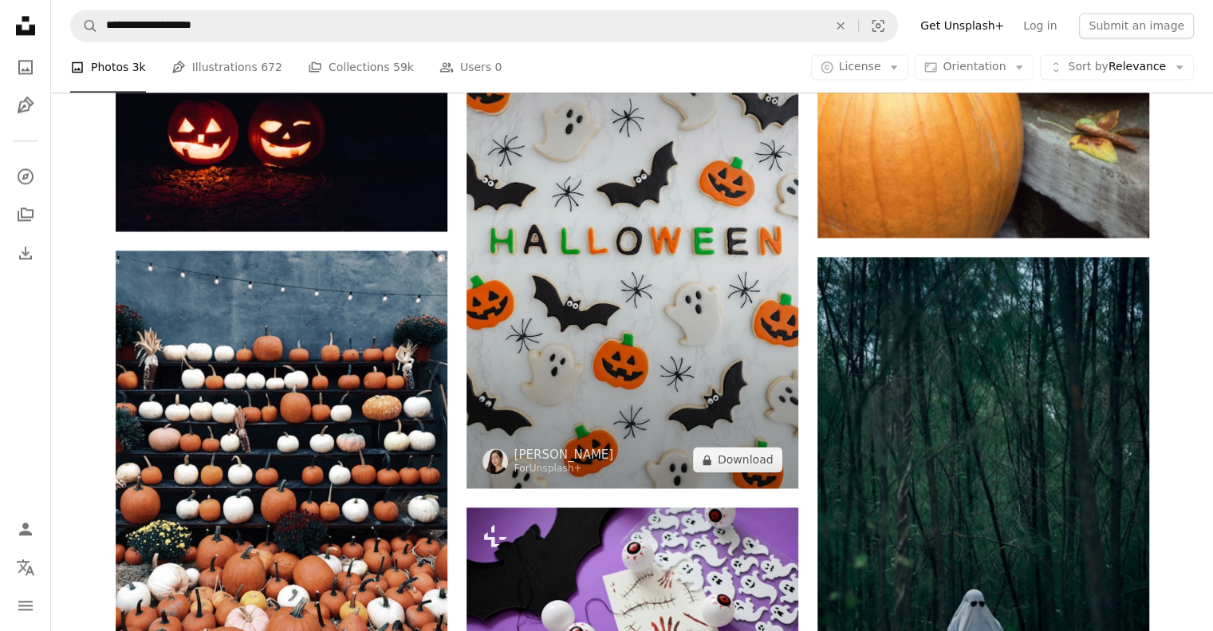
click at [728, 168] on img at bounding box center [633, 239] width 332 height 498
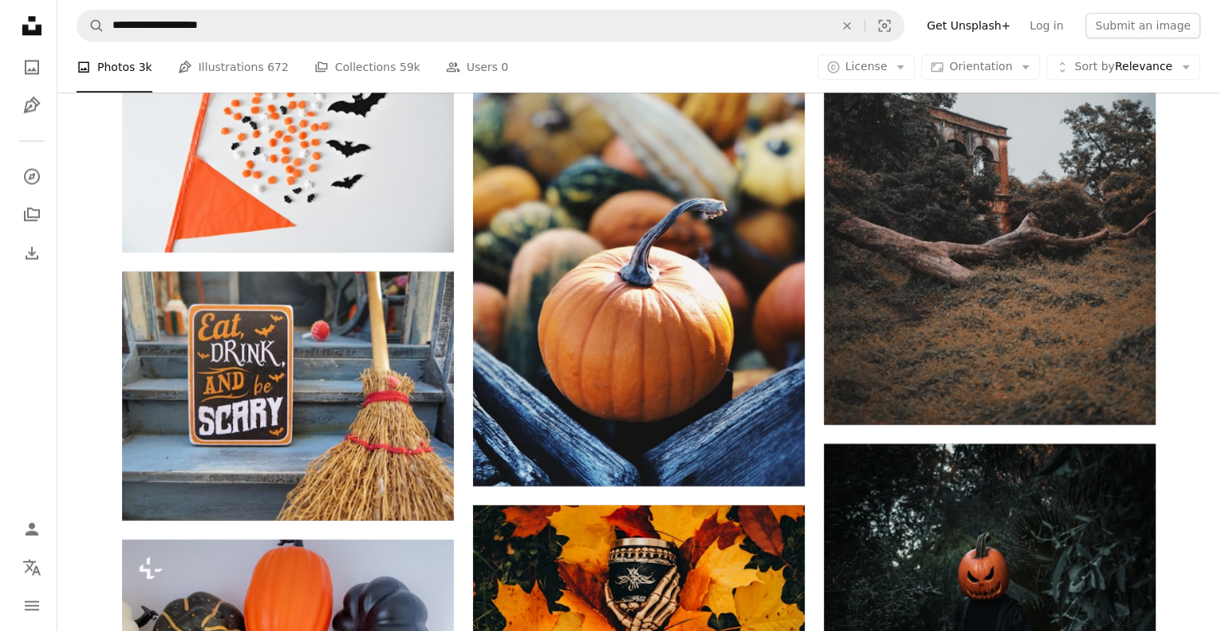
scroll to position [14360, 0]
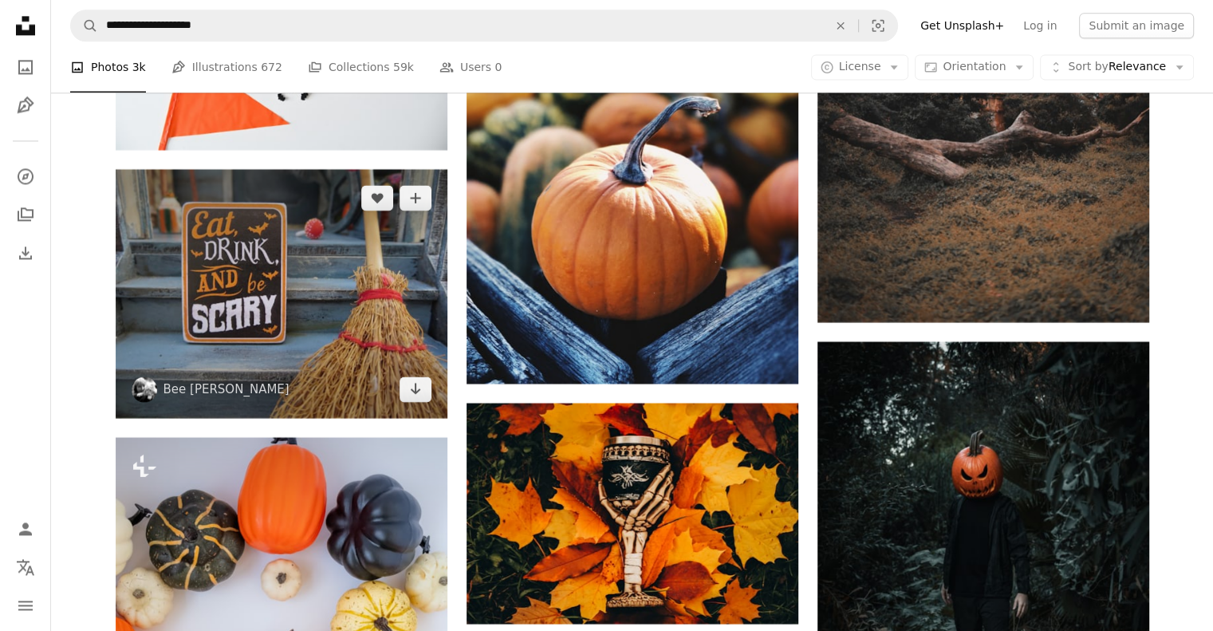
drag, startPoint x: 320, startPoint y: 308, endPoint x: 297, endPoint y: 278, distance: 38.1
click at [297, 278] on img at bounding box center [282, 293] width 332 height 249
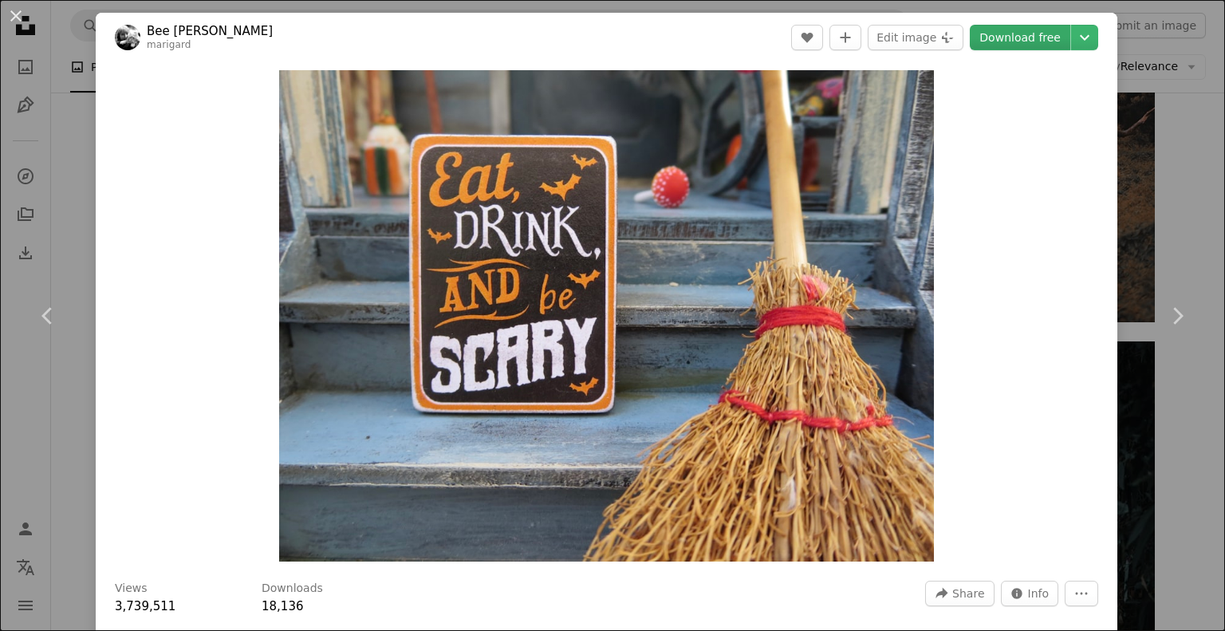
click at [996, 34] on link "Download free" at bounding box center [1020, 38] width 101 height 26
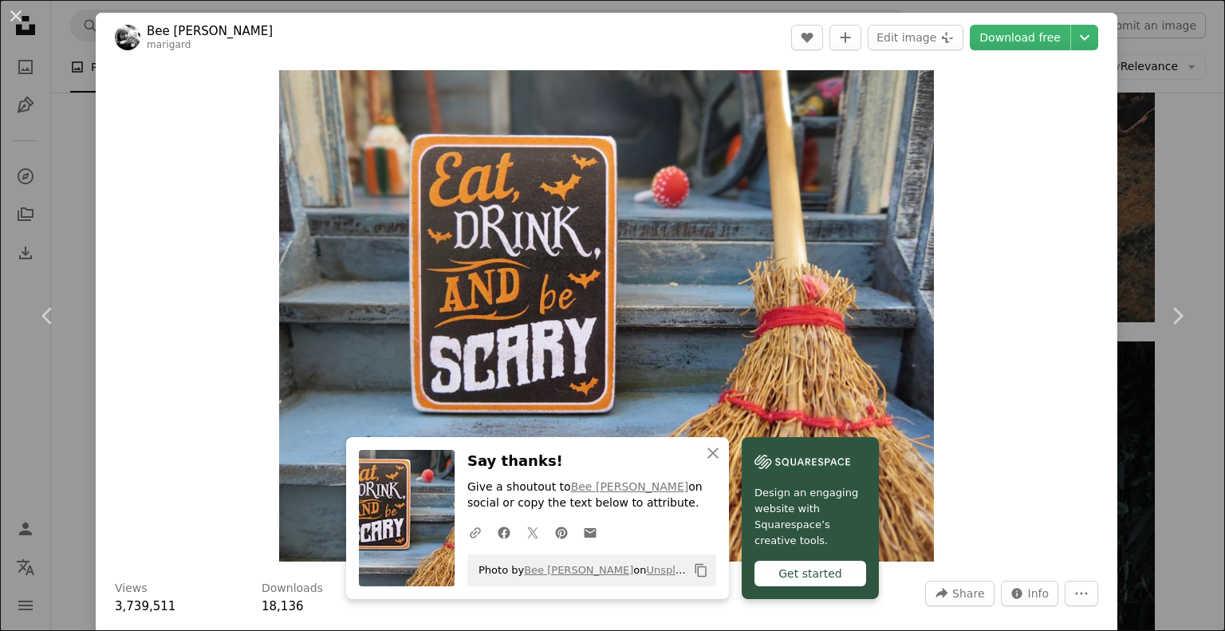
scroll to position [552, 0]
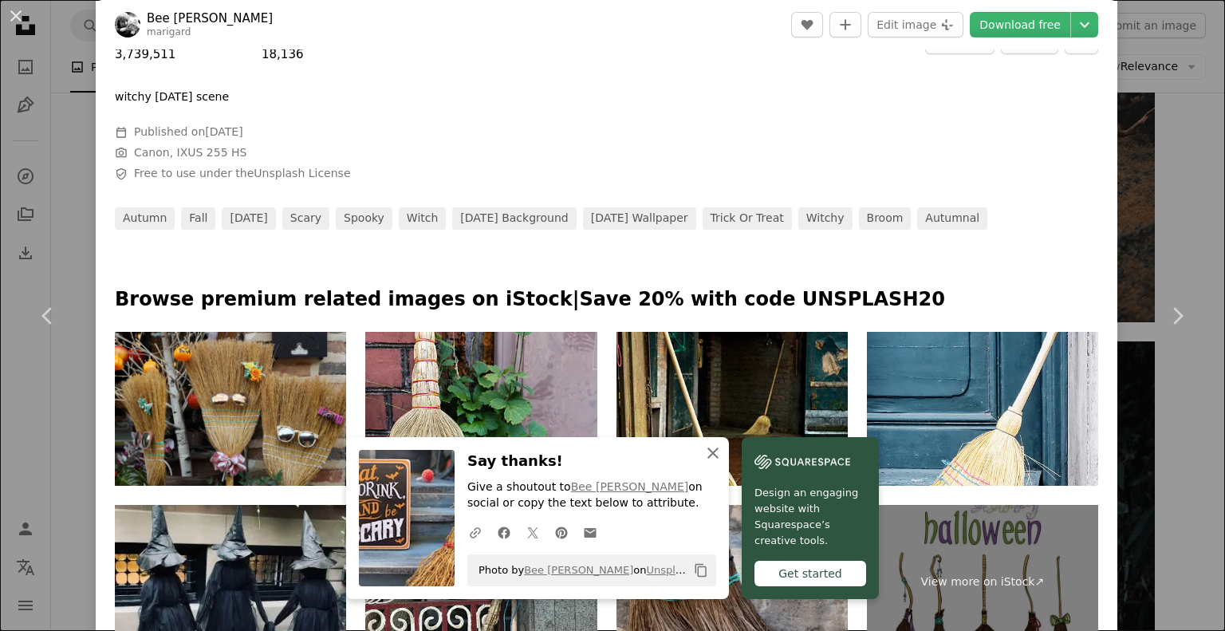
click at [708, 455] on icon "button" at bounding box center [713, 453] width 11 height 11
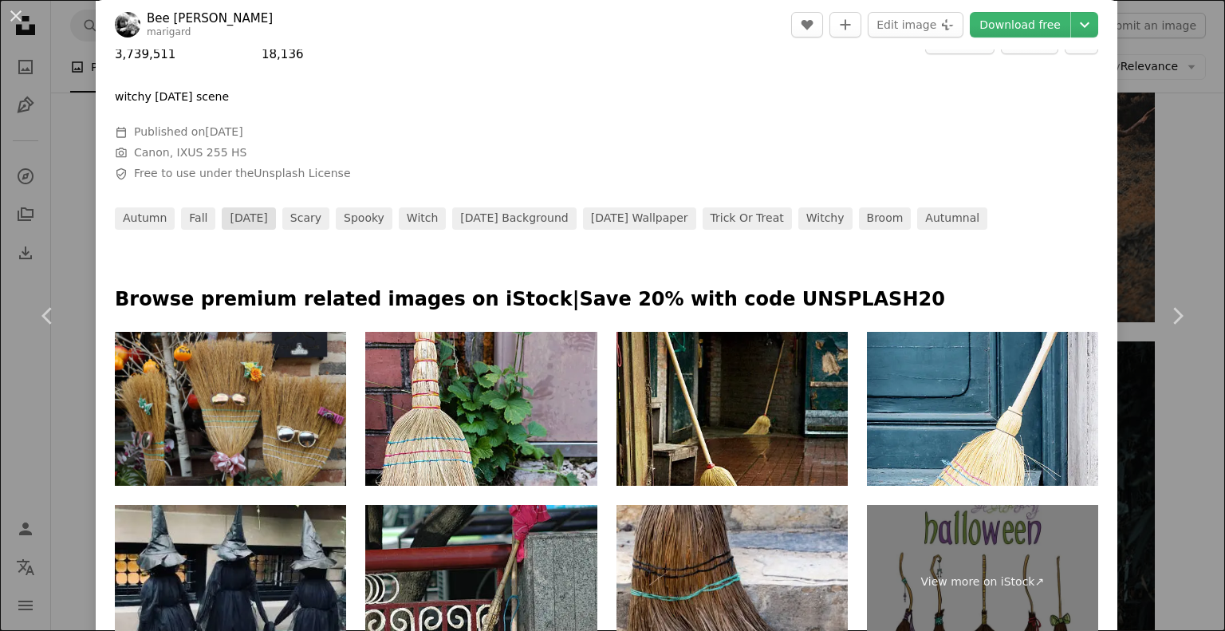
click at [267, 217] on link "[DATE]" at bounding box center [248, 218] width 53 height 22
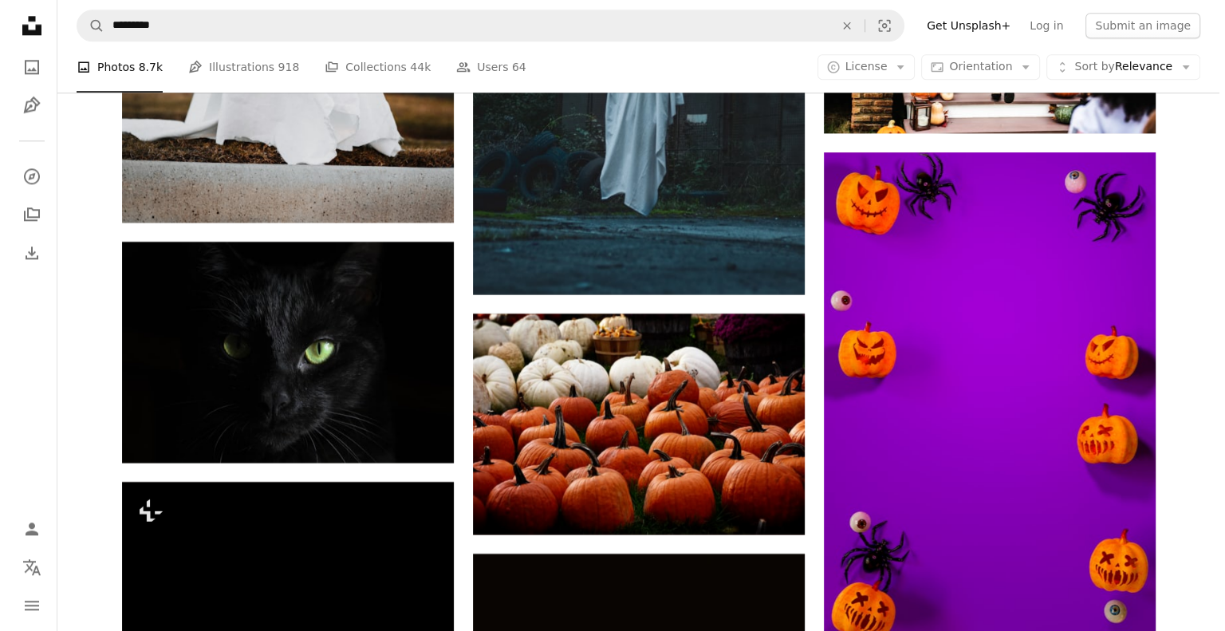
scroll to position [7898, 0]
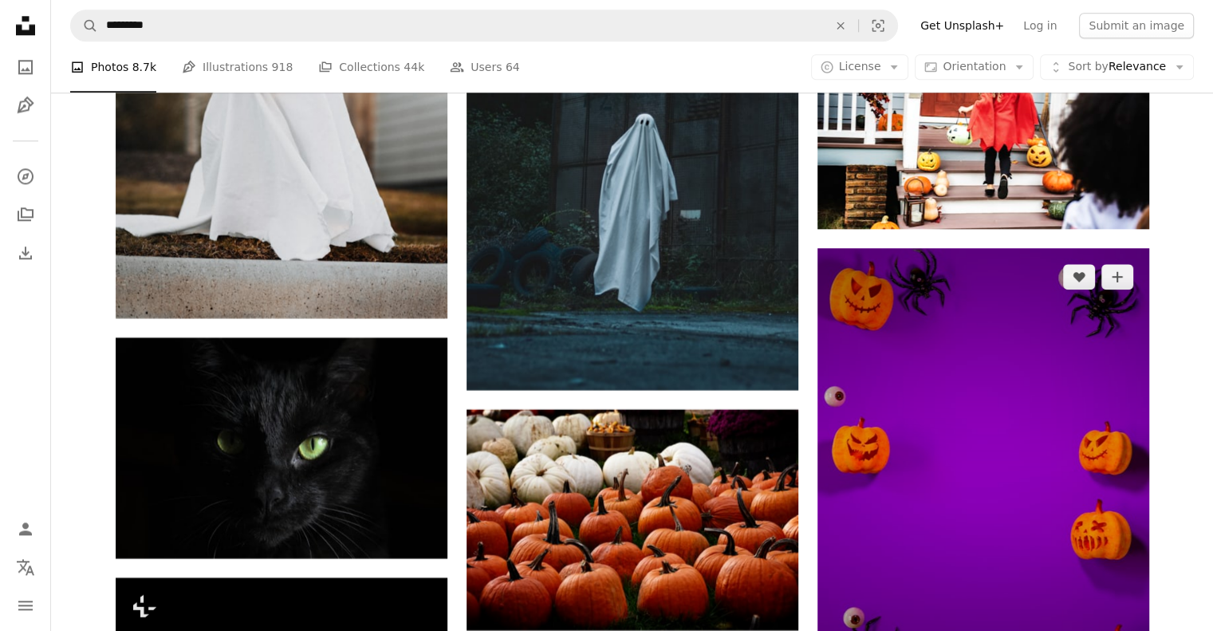
click at [961, 341] on img at bounding box center [984, 497] width 332 height 498
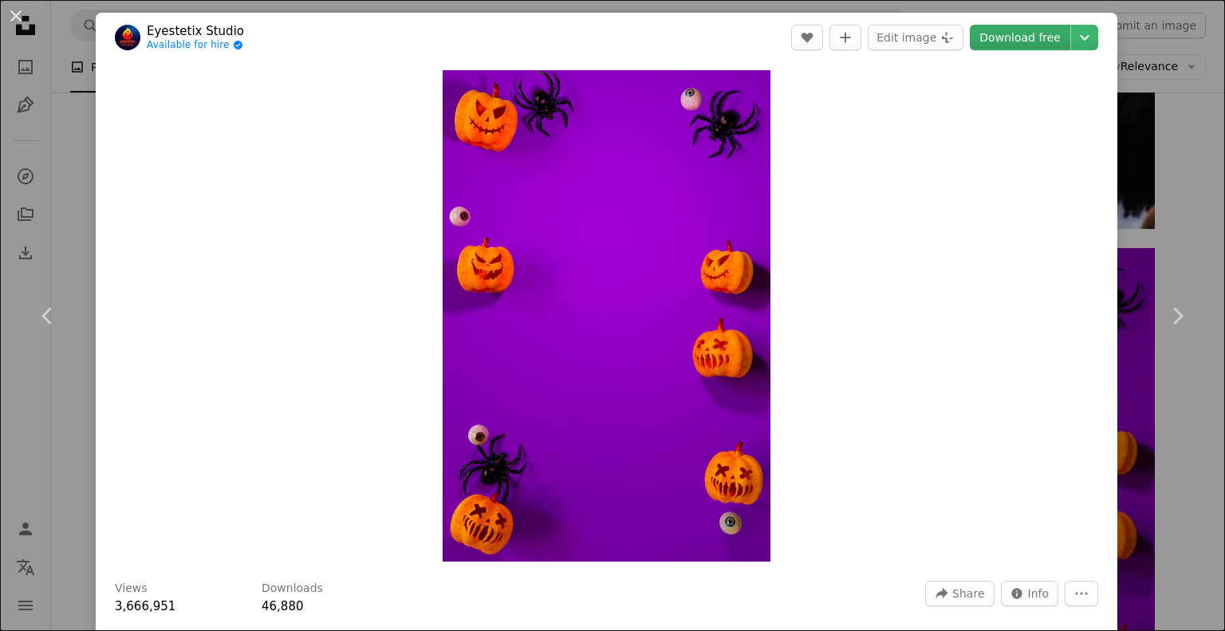
click at [1019, 35] on link "Download free" at bounding box center [1020, 38] width 101 height 26
